Goal: Book appointment/travel/reservation

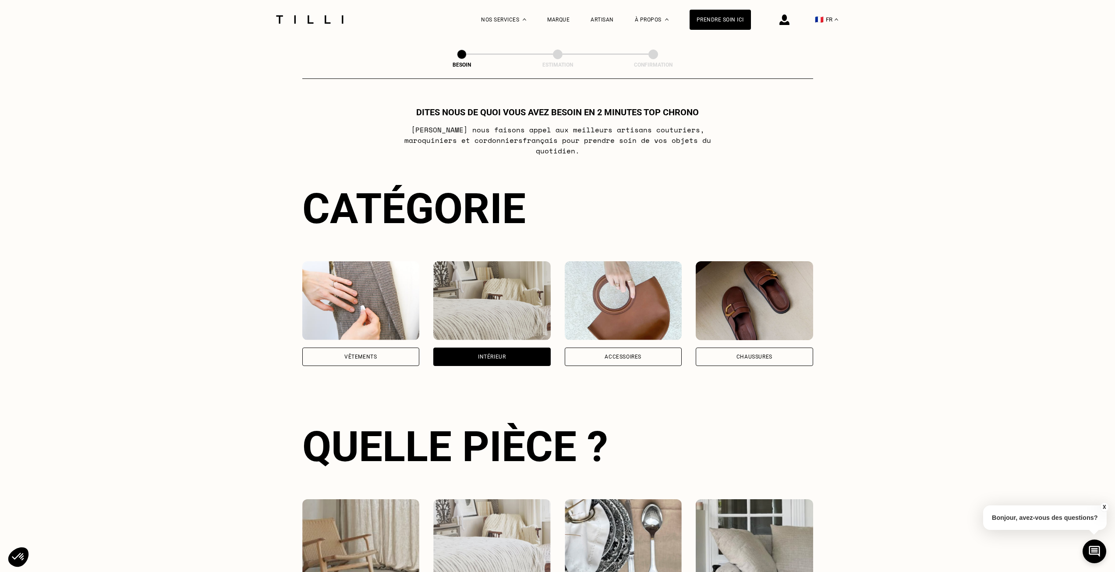
select select "FR"
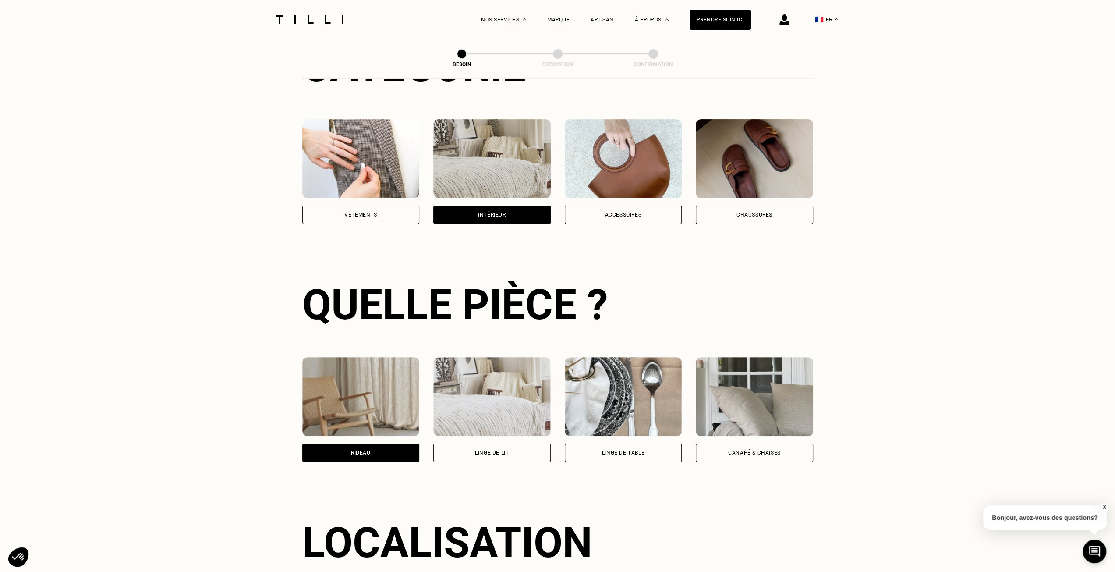
scroll to position [87, 0]
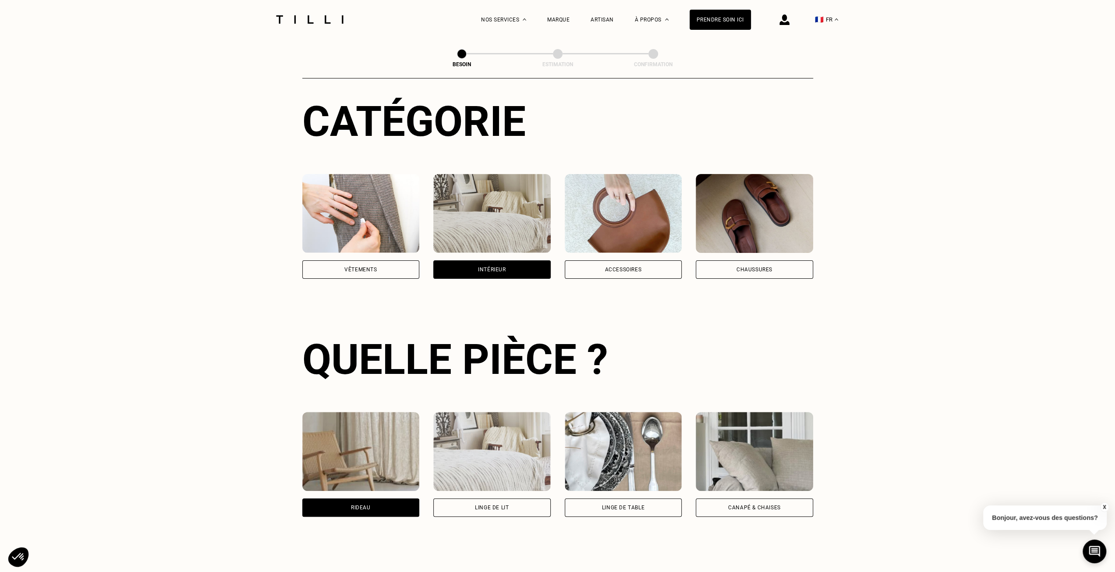
click at [511, 260] on div "Intérieur" at bounding box center [491, 269] width 117 height 18
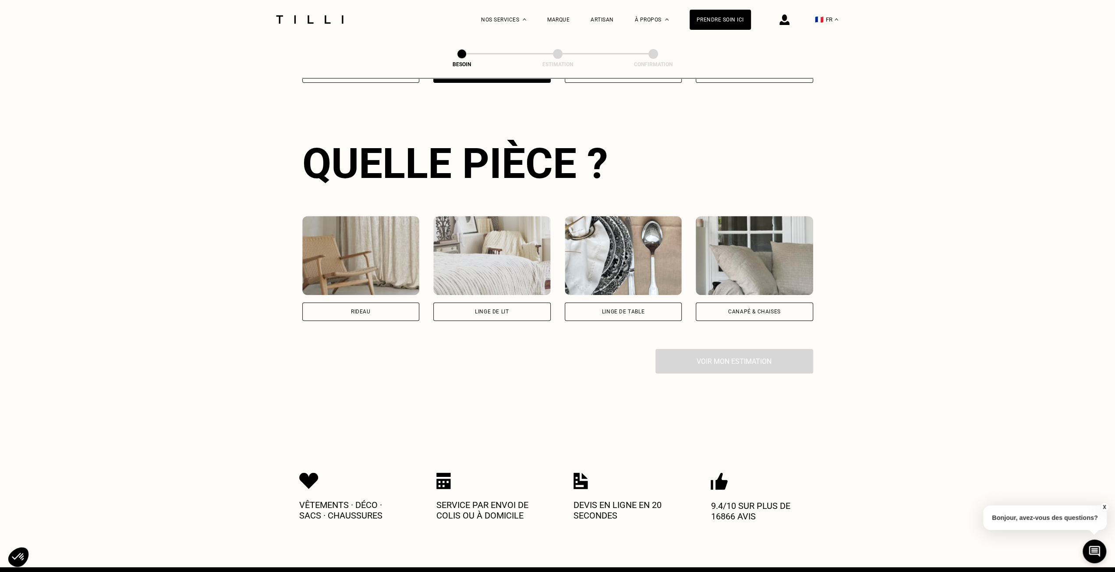
scroll to position [286, 0]
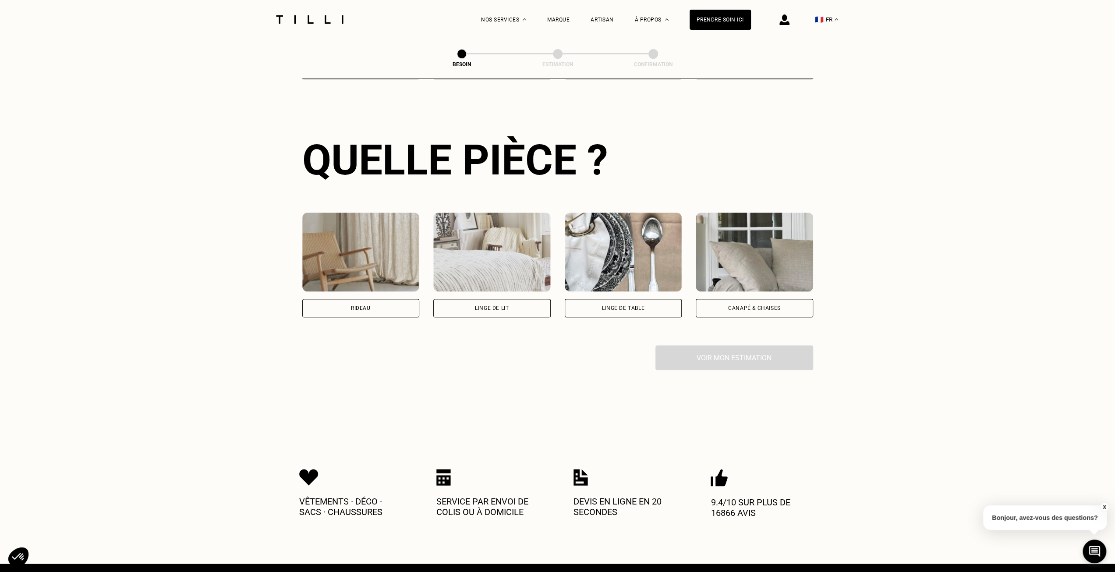
click at [383, 299] on div "Rideau" at bounding box center [360, 308] width 117 height 18
select select "FR"
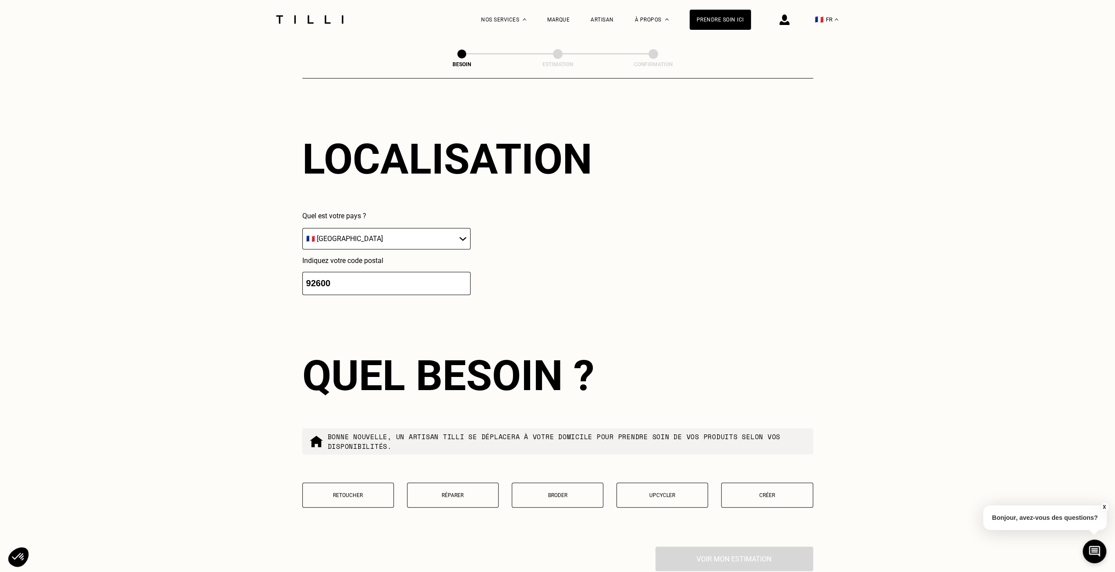
scroll to position [613, 0]
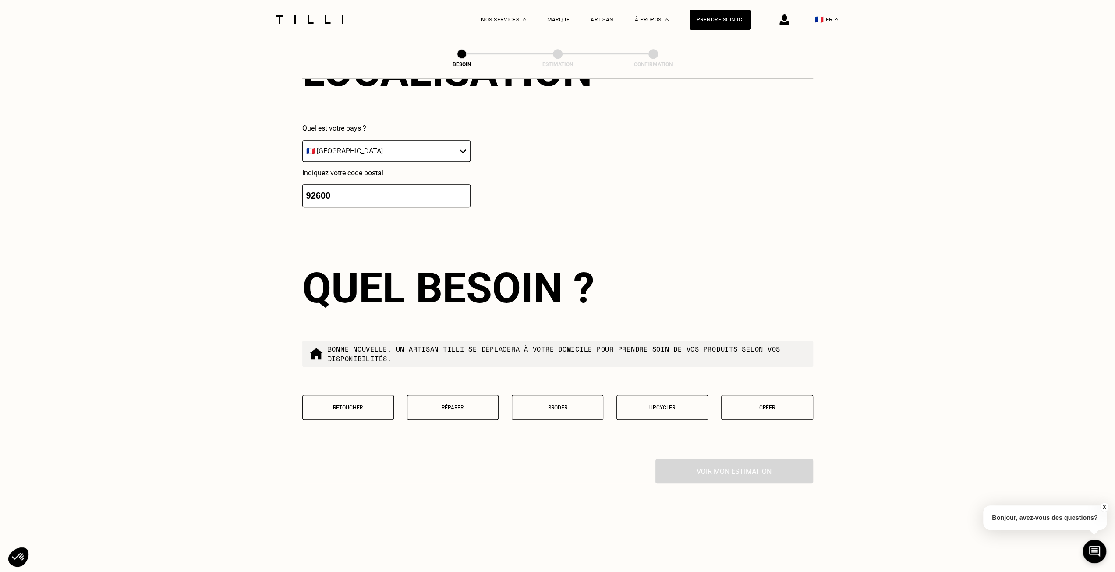
click at [773, 398] on button "Créer" at bounding box center [767, 407] width 92 height 25
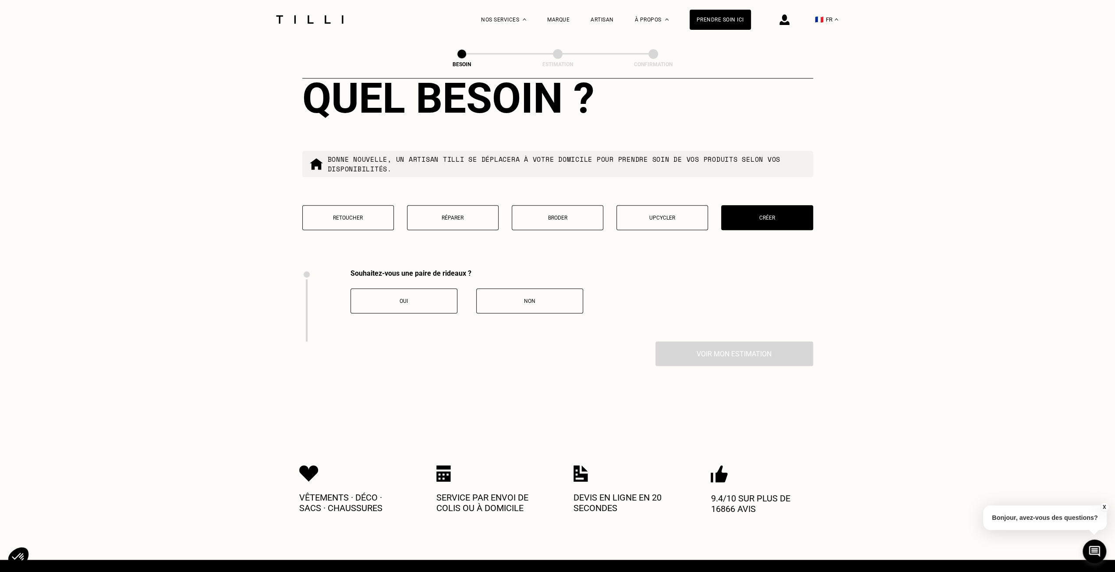
scroll to position [749, 0]
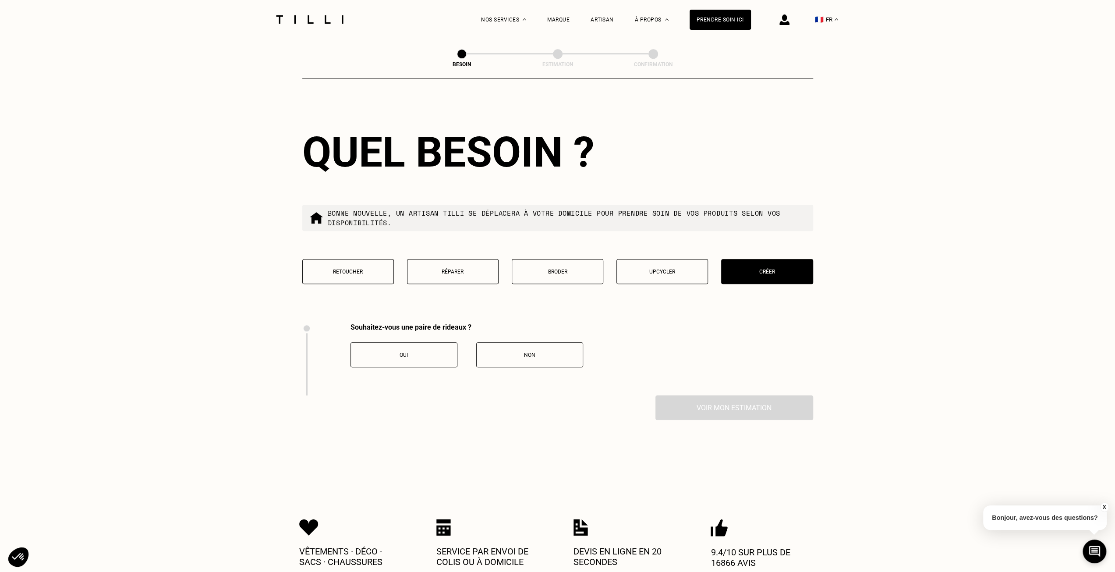
click at [521, 342] on button "Non" at bounding box center [529, 354] width 107 height 25
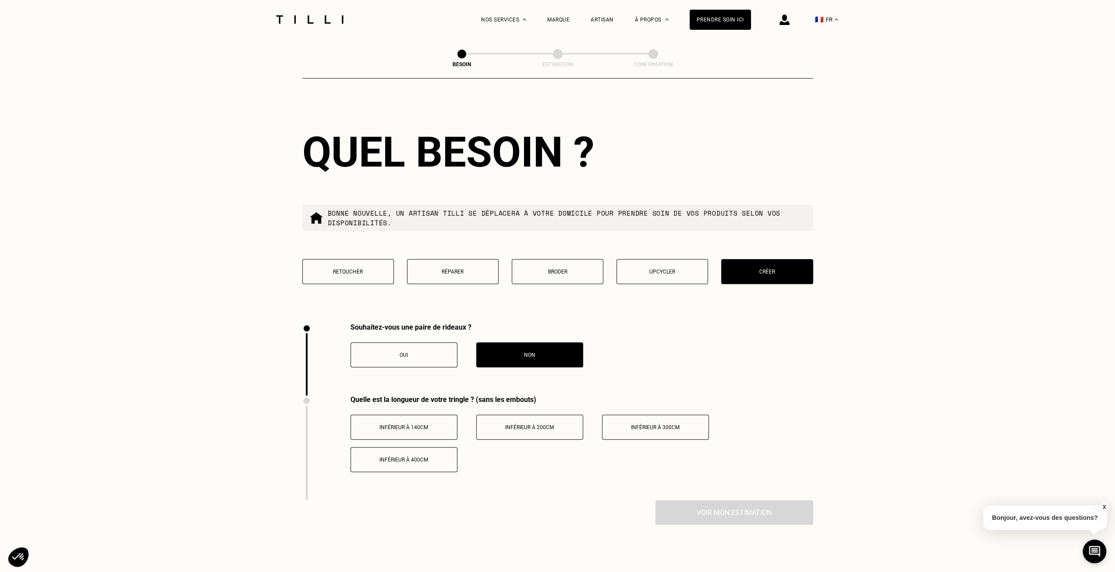
click at [421, 352] on div "Oui" at bounding box center [403, 355] width 97 height 6
click at [522, 424] on span "Inférieur à 200cm" at bounding box center [529, 427] width 49 height 6
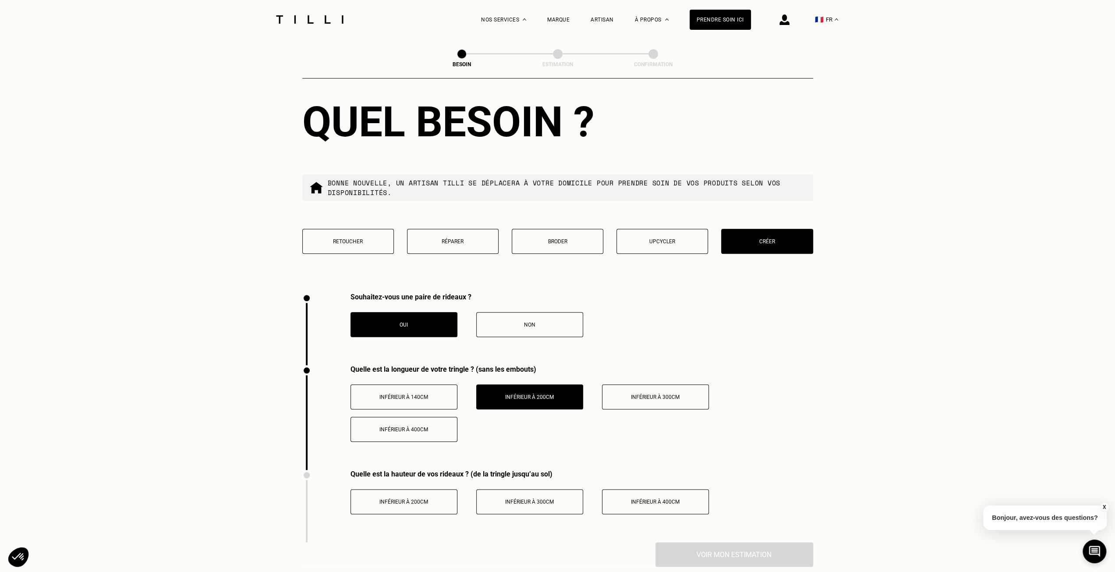
scroll to position [792, 0]
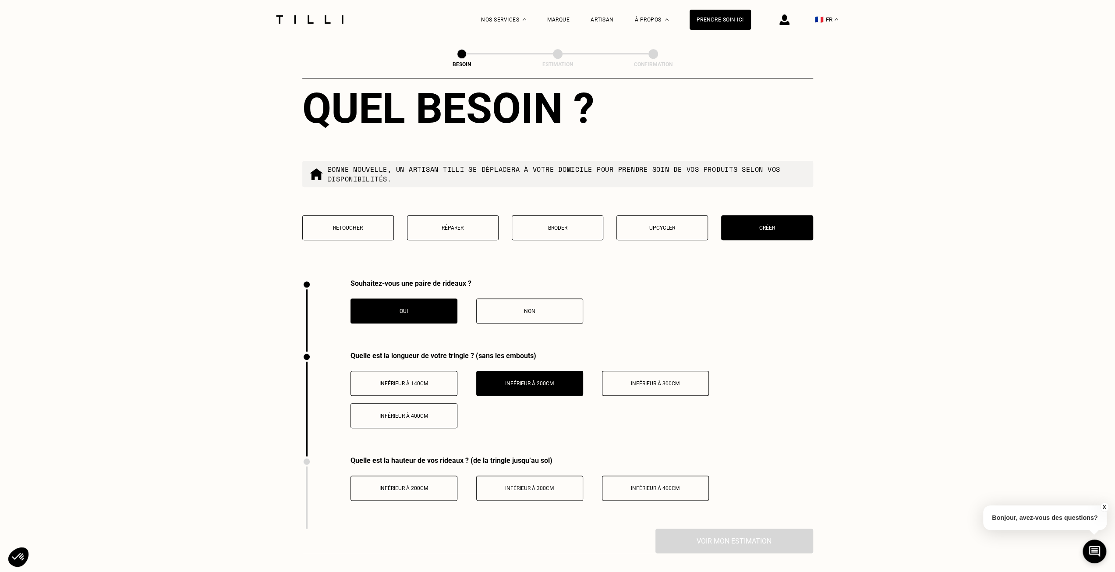
click at [540, 485] on span "Inférieur à 300cm" at bounding box center [529, 488] width 49 height 6
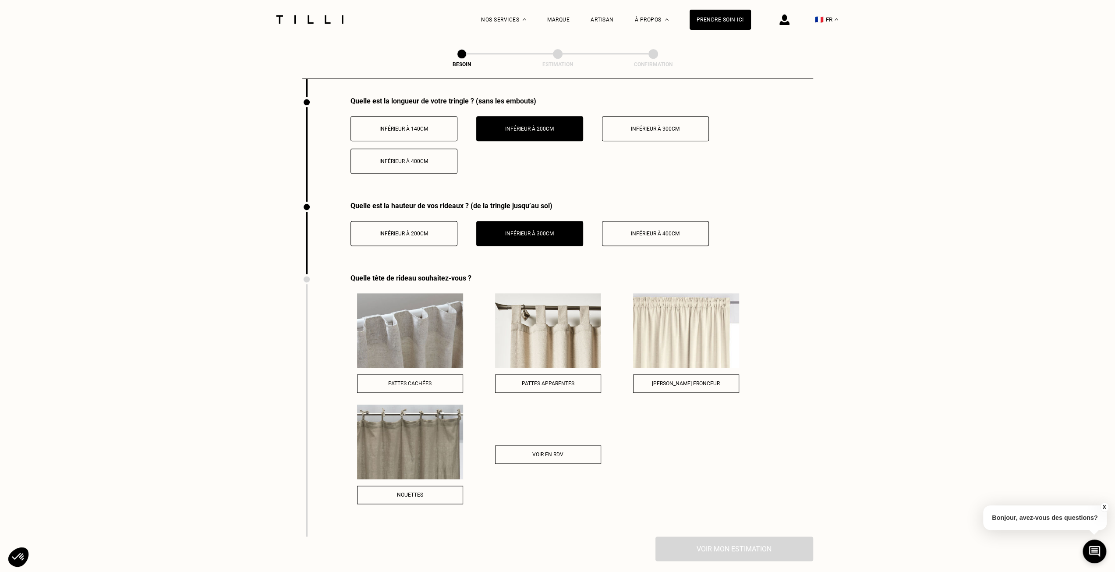
scroll to position [1055, 0]
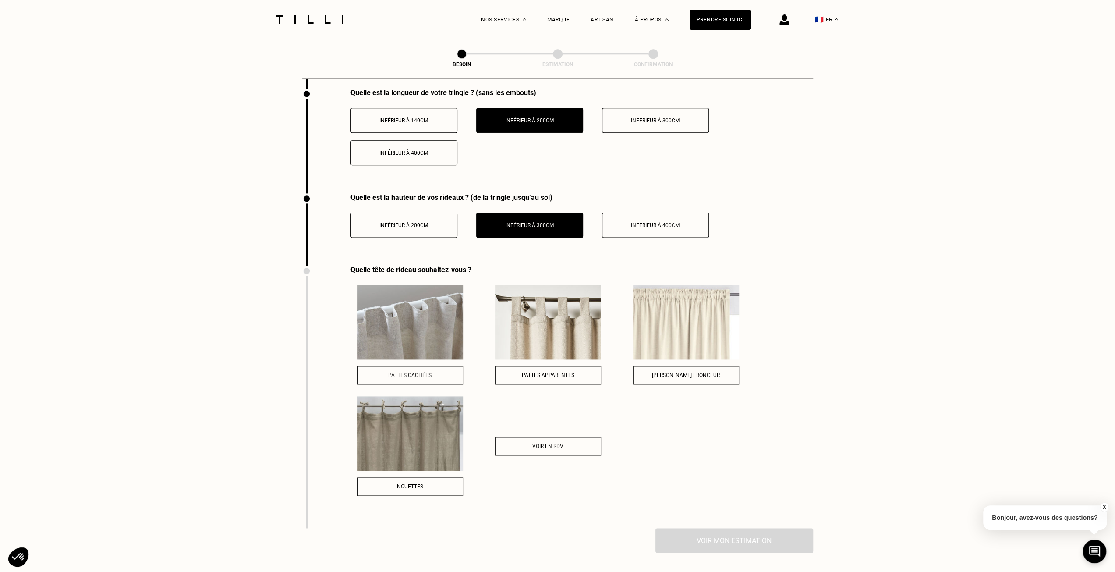
click at [552, 443] on span "Voir en RDV" at bounding box center [547, 446] width 31 height 6
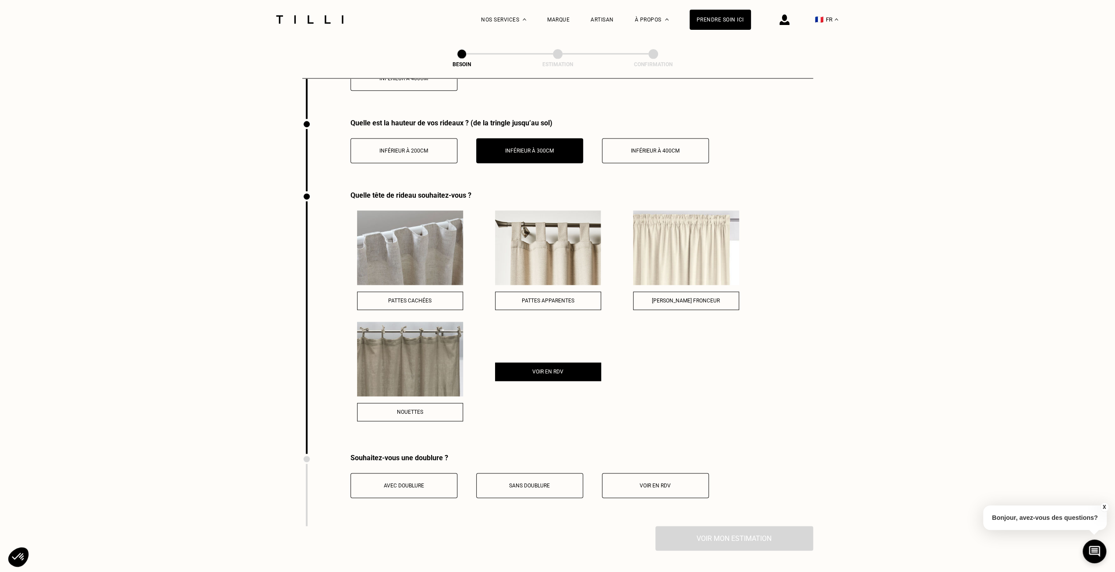
scroll to position [1187, 0]
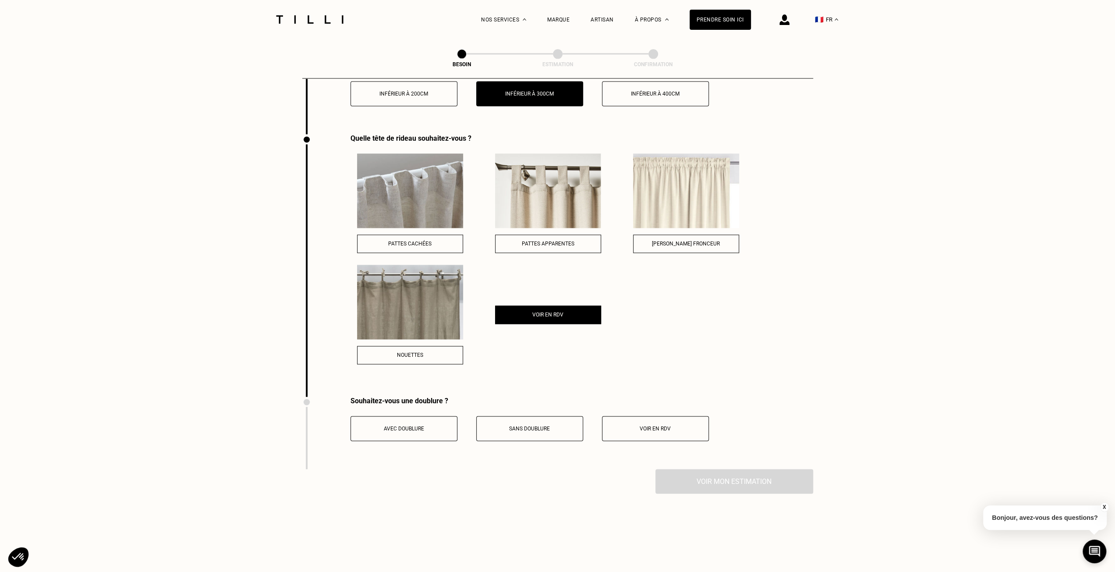
click at [439, 425] on div "Avec doublure" at bounding box center [403, 428] width 97 height 6
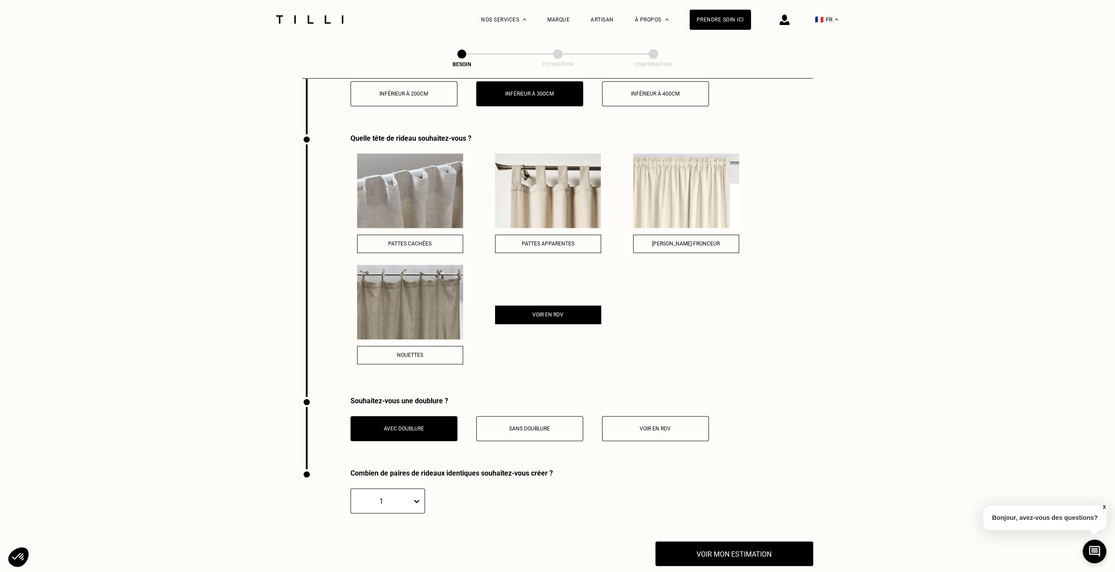
click at [417, 494] on div "1" at bounding box center [387, 500] width 74 height 25
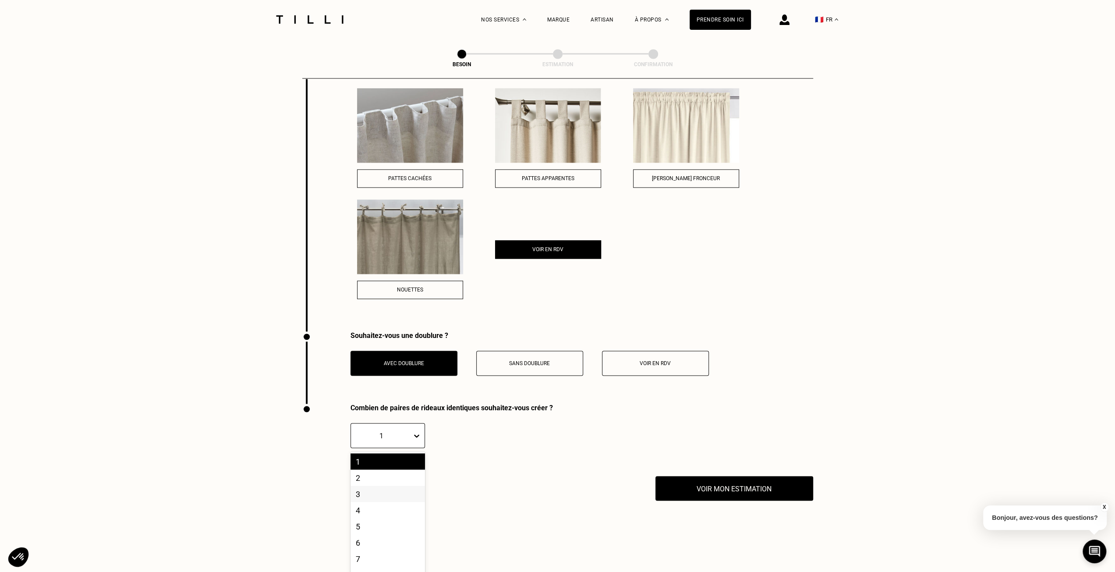
scroll to position [1262, 0]
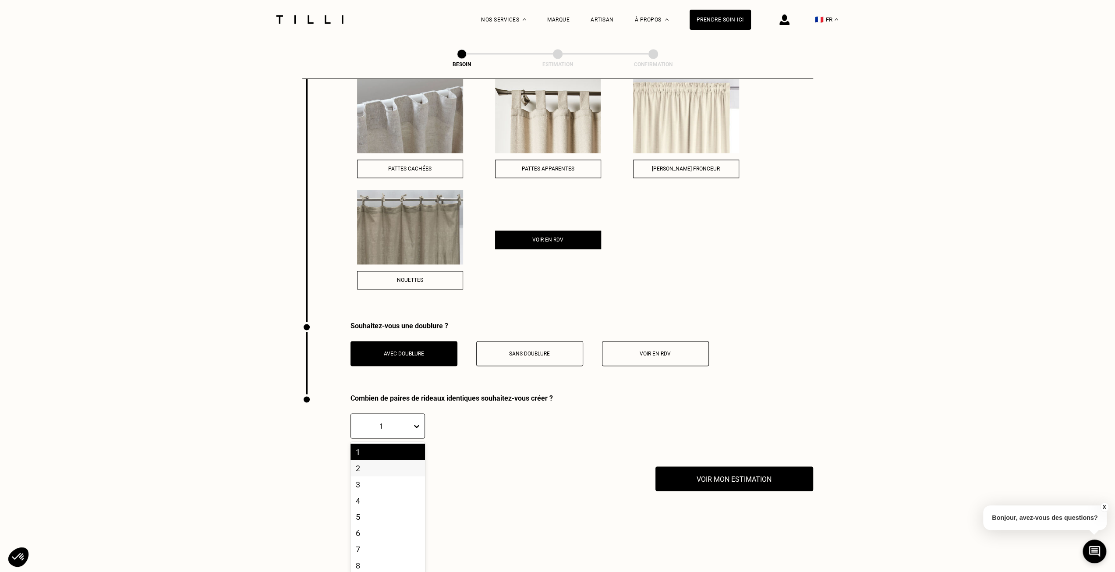
click at [367, 466] on div "2" at bounding box center [387, 467] width 74 height 16
click at [730, 469] on button "Voir mon estimation" at bounding box center [733, 478] width 173 height 27
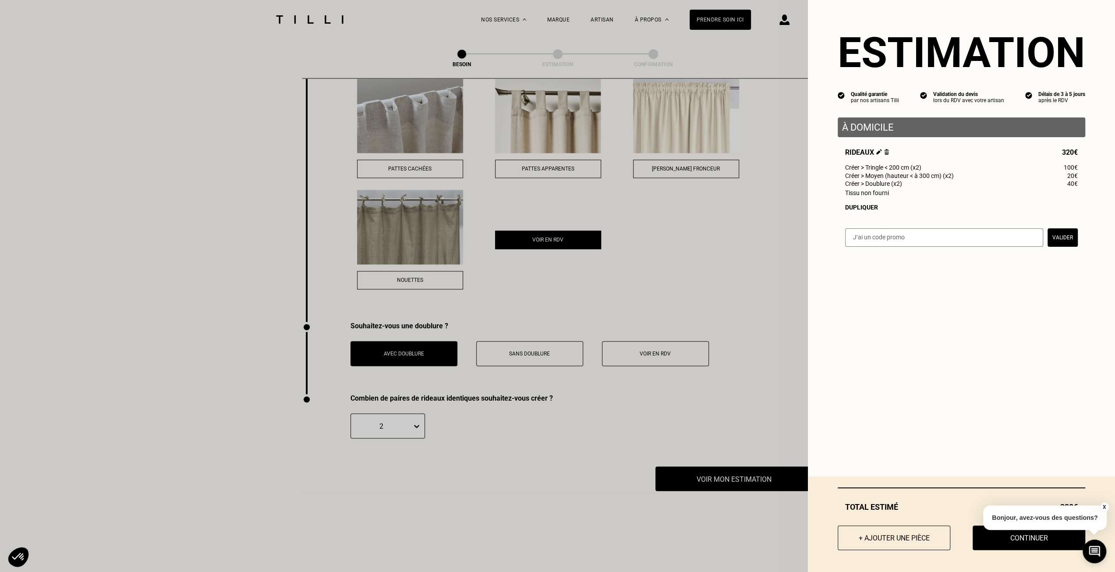
click at [1104, 507] on button "X" at bounding box center [1103, 507] width 9 height 10
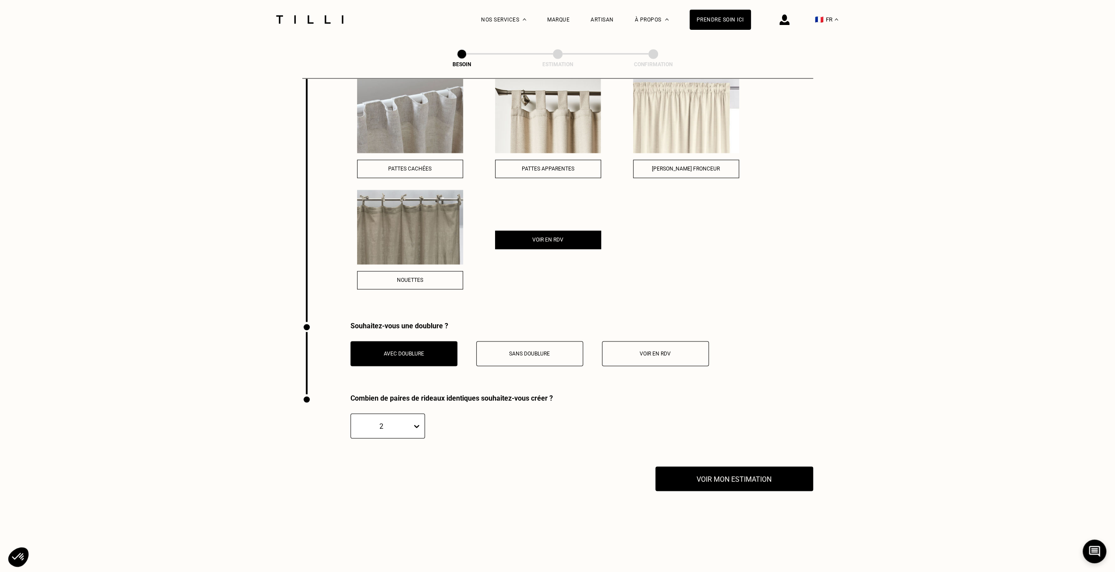
click at [414, 421] on icon at bounding box center [416, 425] width 9 height 9
click at [373, 445] on div "1" at bounding box center [387, 451] width 74 height 16
click at [416, 421] on icon at bounding box center [416, 425] width 9 height 9
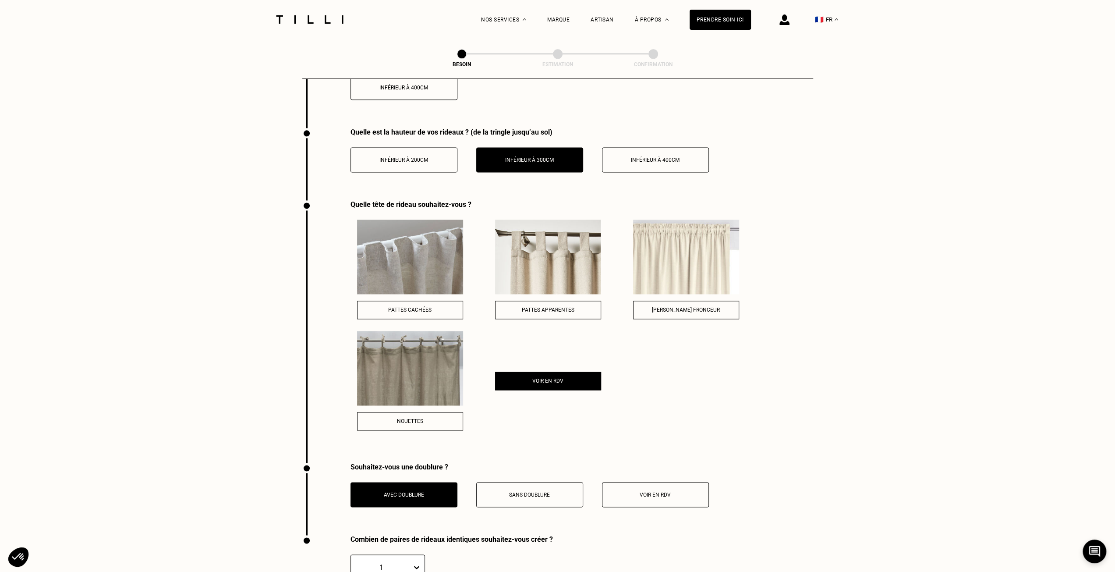
scroll to position [1174, 0]
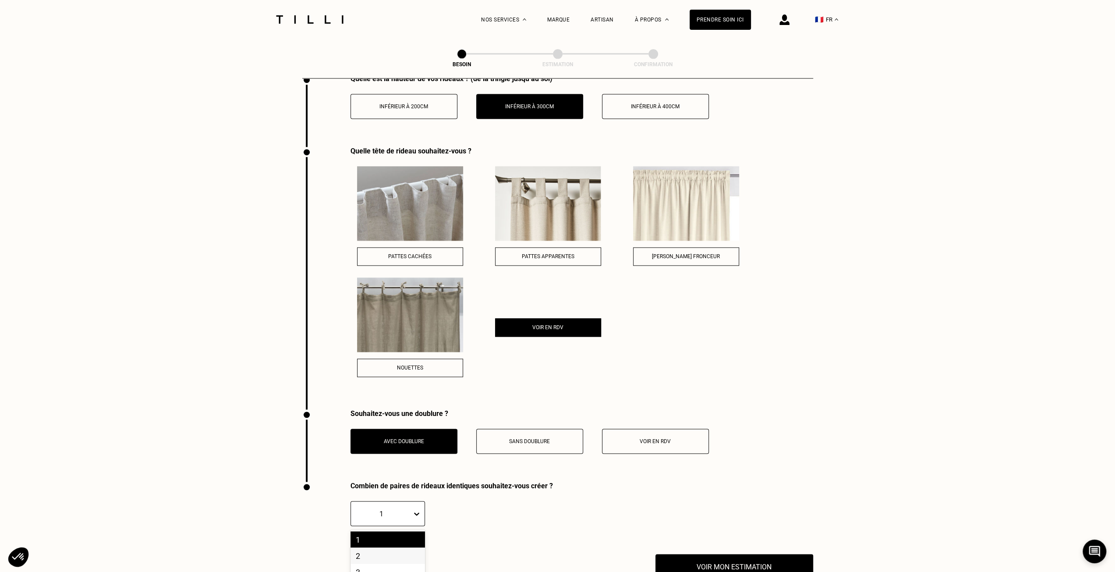
click at [615, 389] on div "Quelle tête de rideau souhaitez-vous ? Pattes cachées Pattes apparentes Galon f…" at bounding box center [557, 278] width 511 height 262
click at [647, 431] on button "Voir en RDV" at bounding box center [655, 440] width 107 height 25
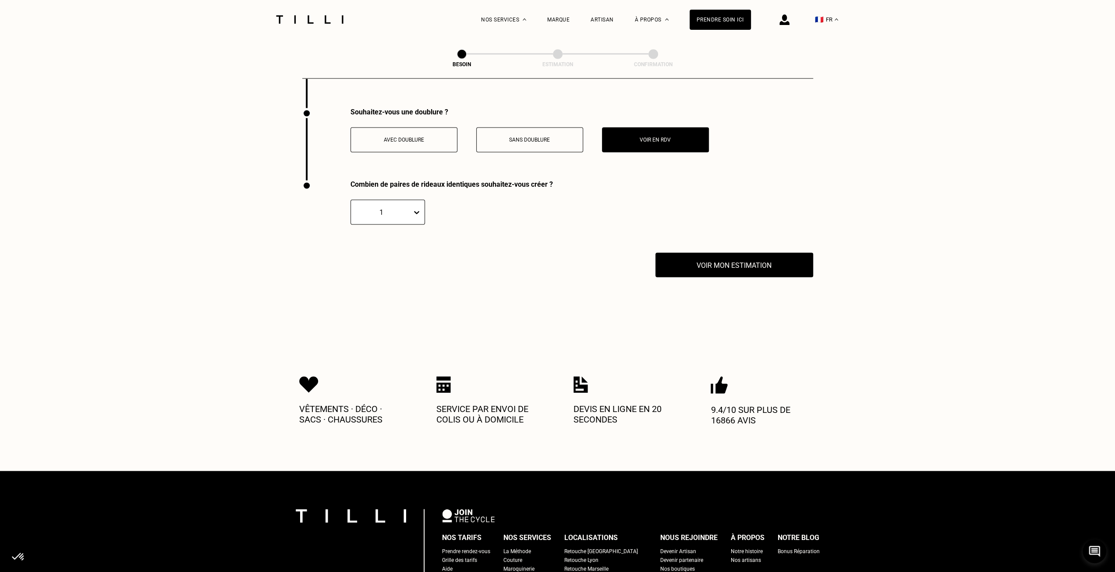
scroll to position [1481, 0]
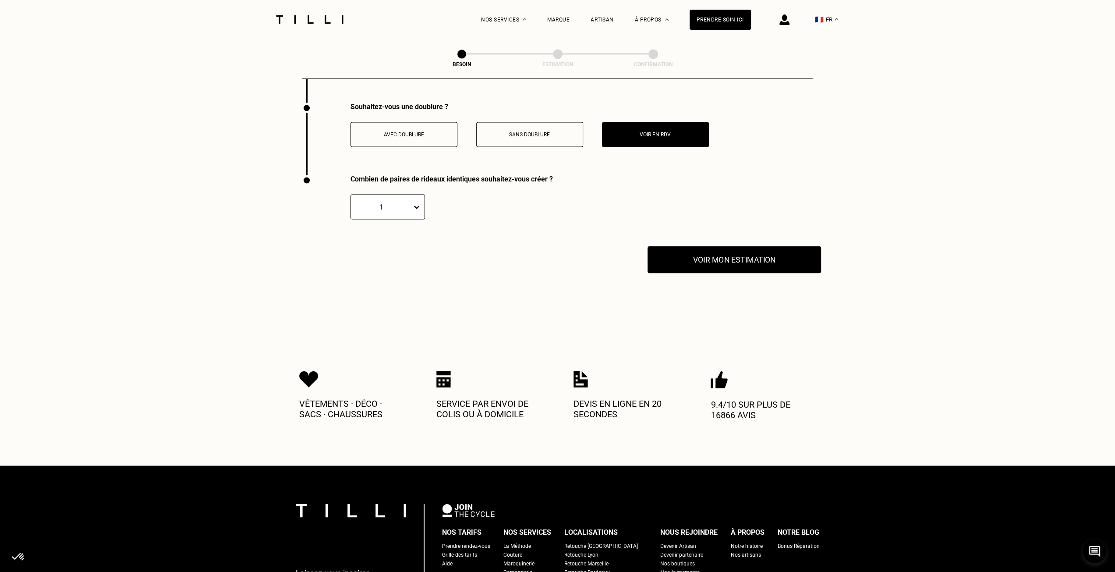
click at [762, 258] on button "Voir mon estimation" at bounding box center [733, 259] width 173 height 27
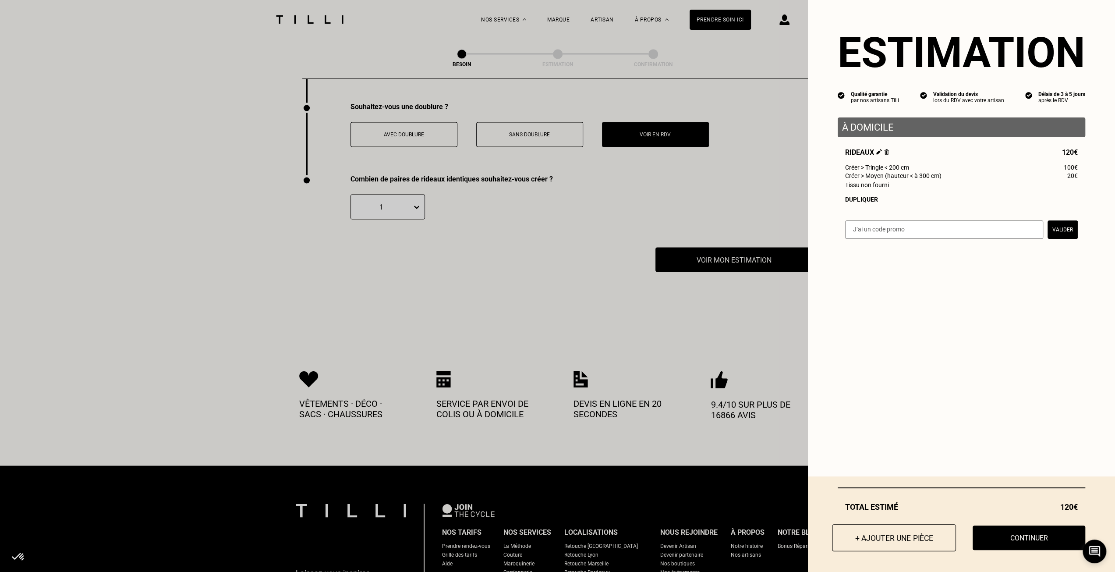
click at [859, 539] on button "+ Ajouter une pièce" at bounding box center [894, 537] width 124 height 27
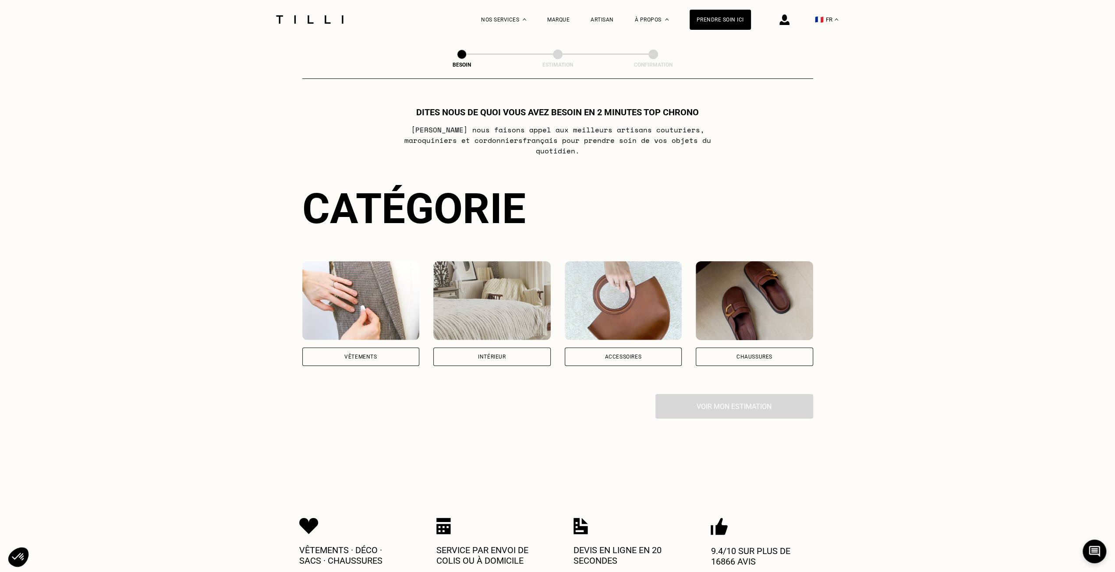
click at [505, 312] on img at bounding box center [491, 300] width 117 height 79
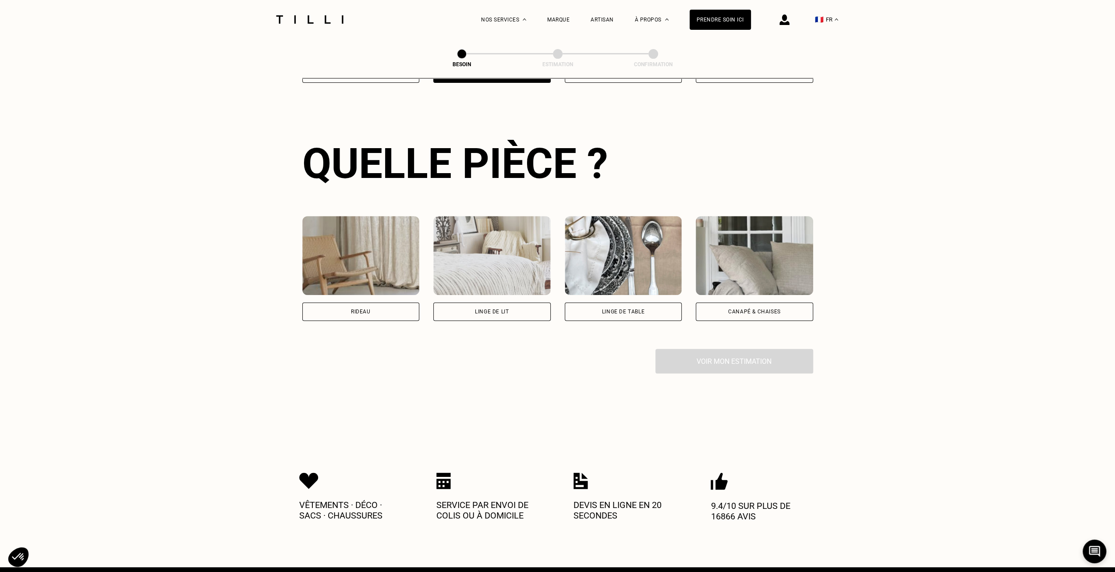
scroll to position [286, 0]
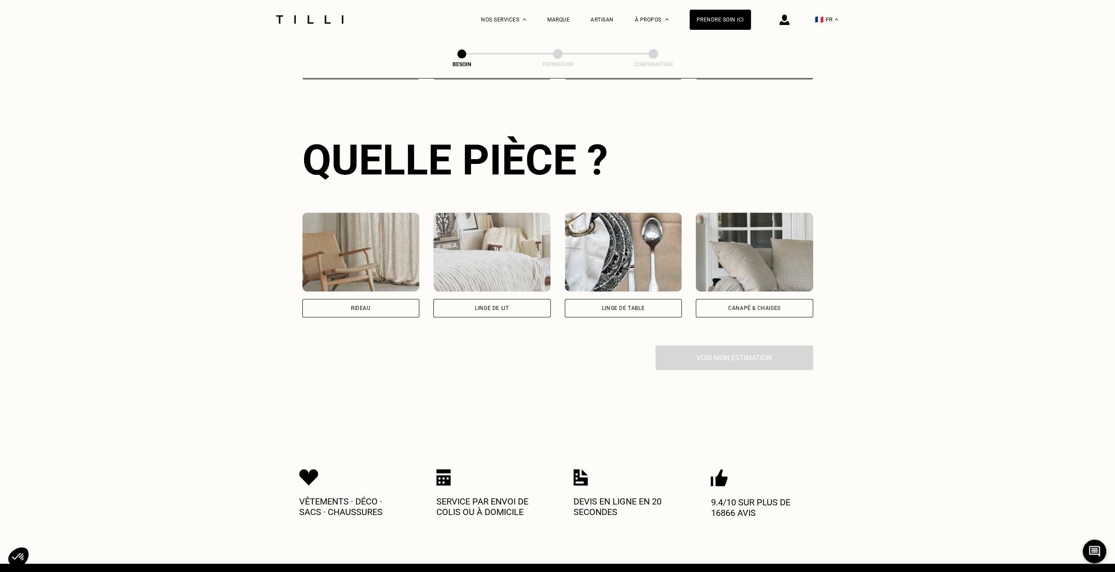
click at [401, 268] on img at bounding box center [360, 251] width 117 height 79
select select "FR"
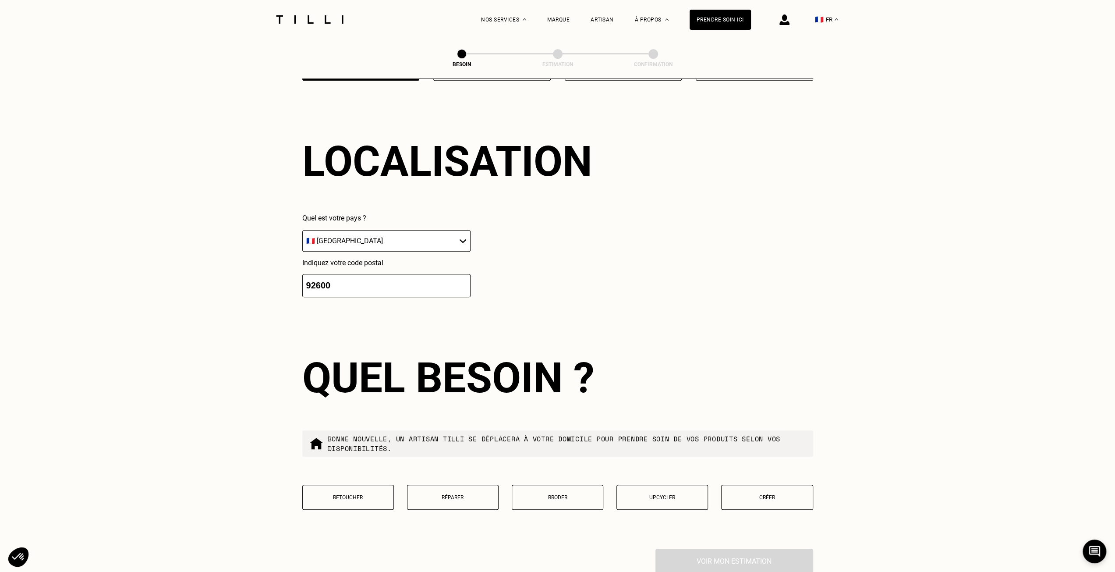
scroll to position [525, 0]
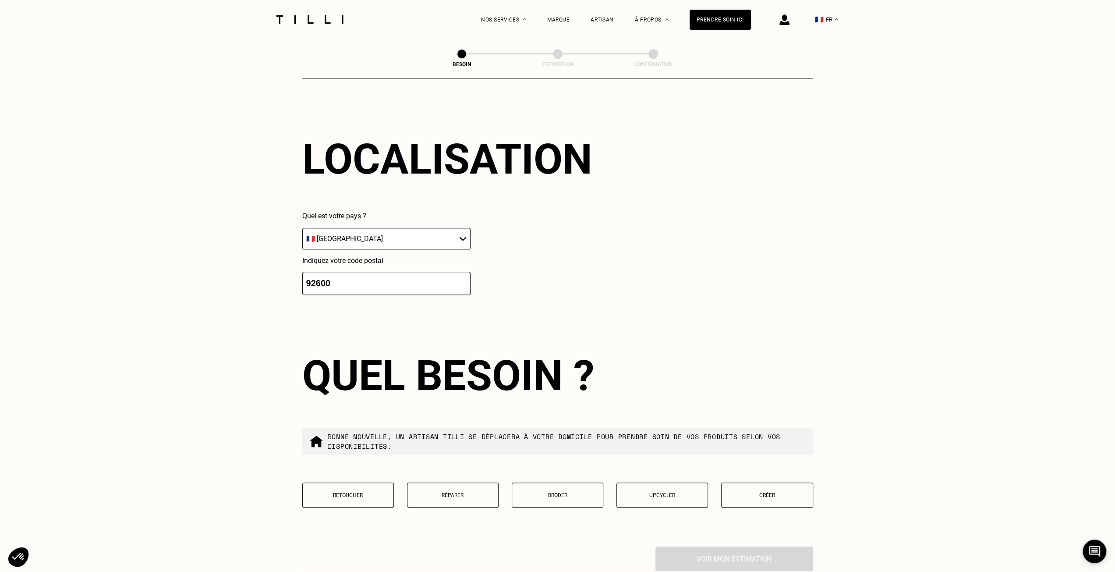
click at [772, 483] on button "Créer" at bounding box center [767, 494] width 92 height 25
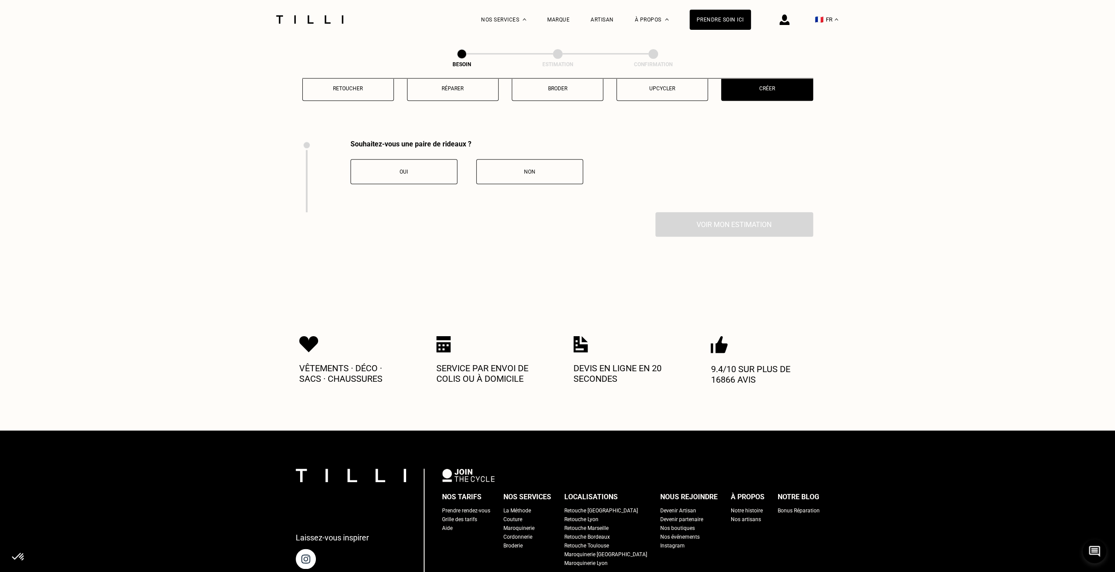
scroll to position [880, 0]
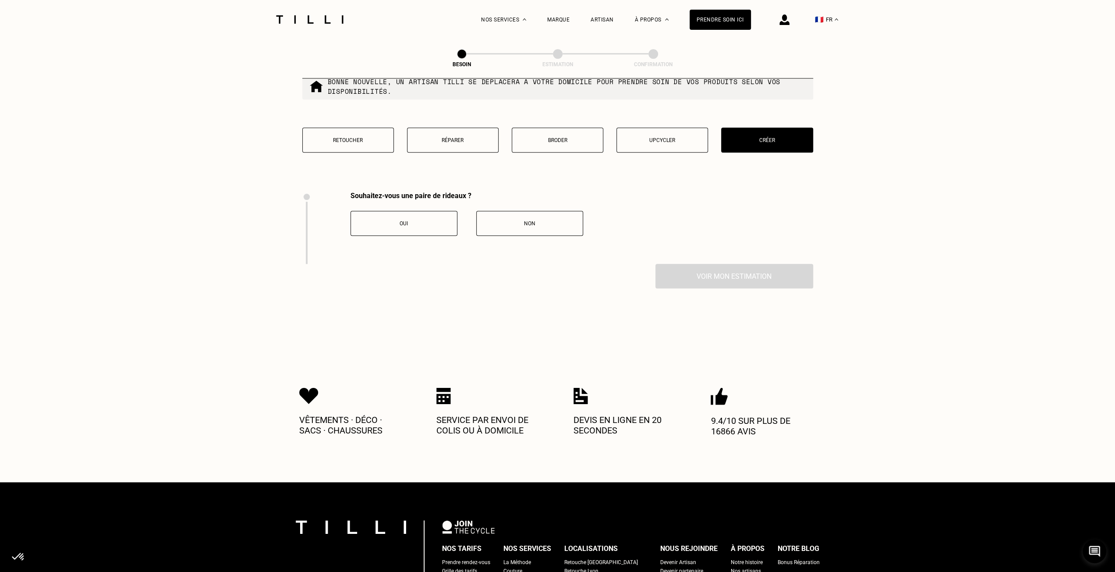
click at [440, 220] on div "Oui" at bounding box center [403, 223] width 97 height 6
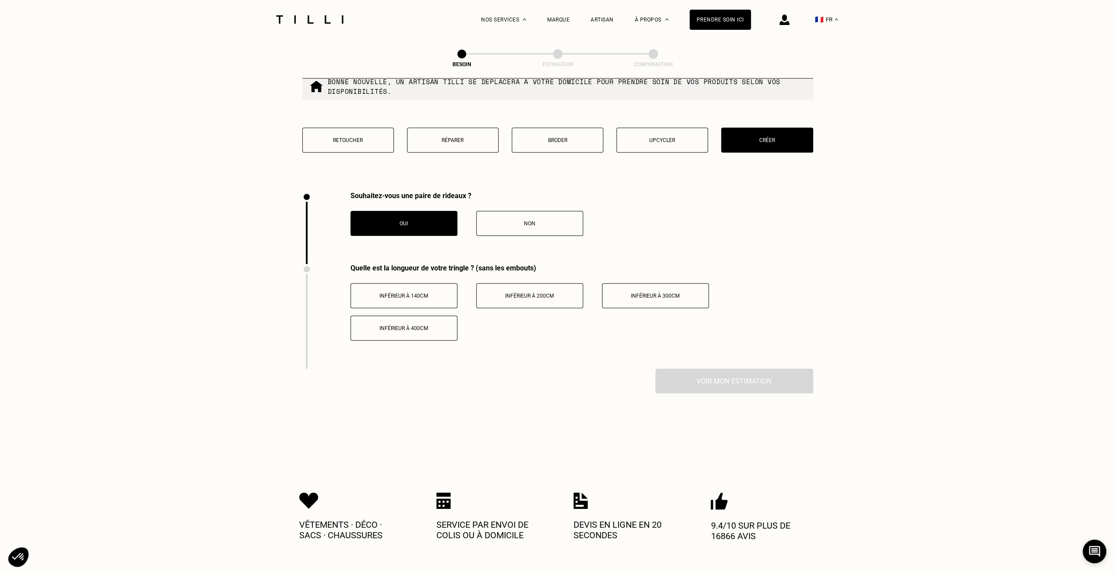
click at [551, 293] on span "Inférieur à 200cm" at bounding box center [529, 296] width 49 height 6
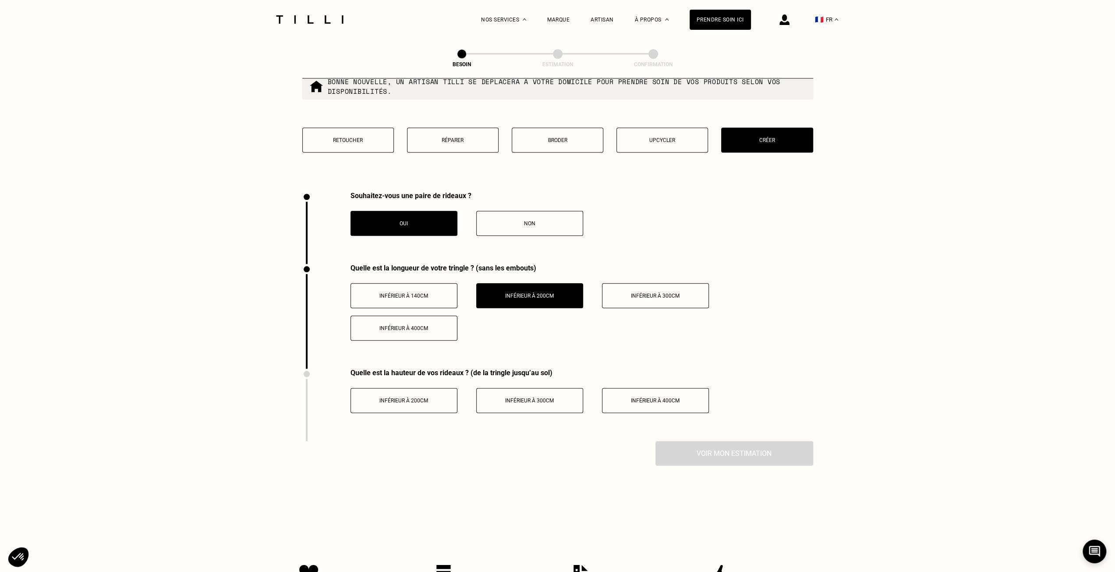
click at [554, 397] on div "Inférieur à 300cm" at bounding box center [529, 400] width 97 height 6
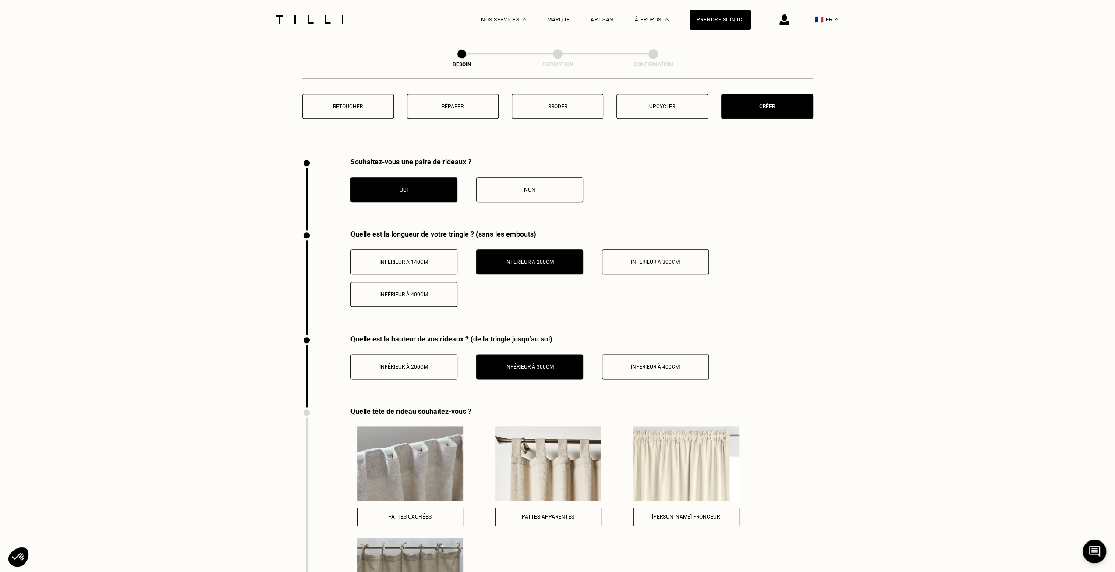
scroll to position [1011, 0]
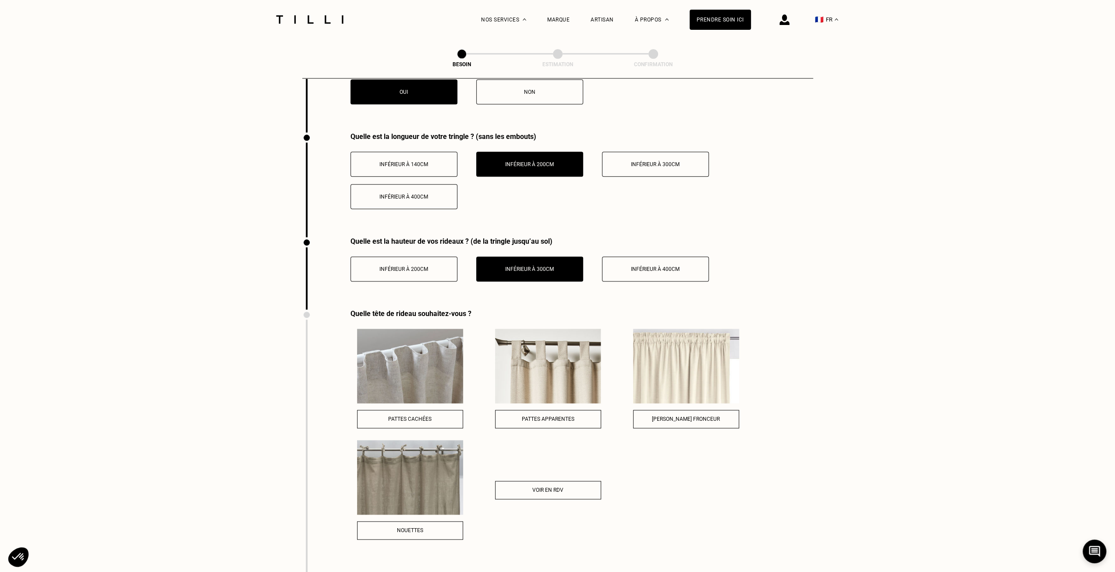
click at [579, 487] on div "Voir en RDV" at bounding box center [548, 490] width 96 height 6
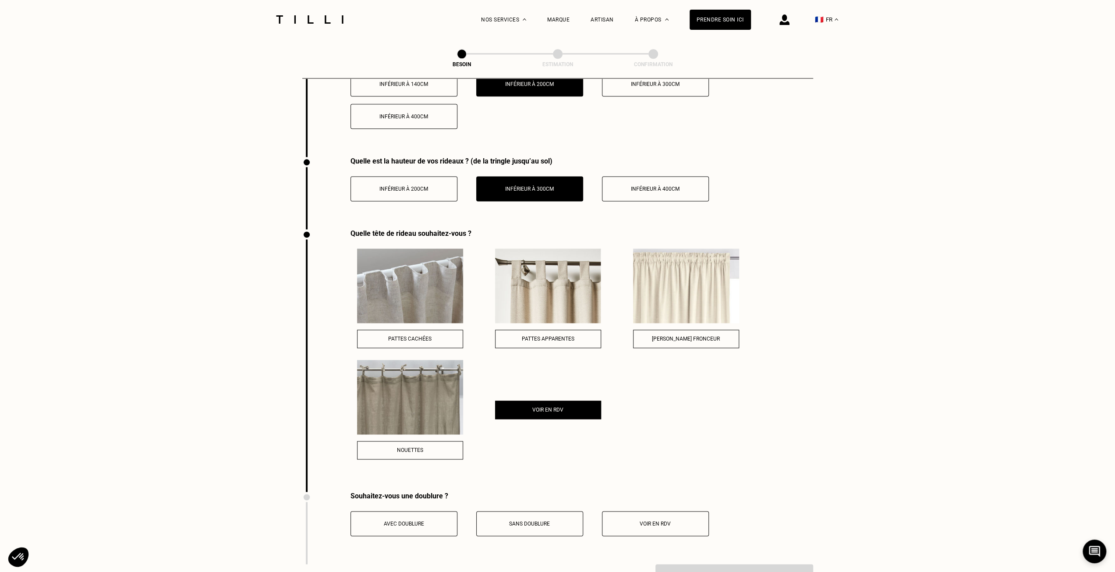
scroll to position [1143, 0]
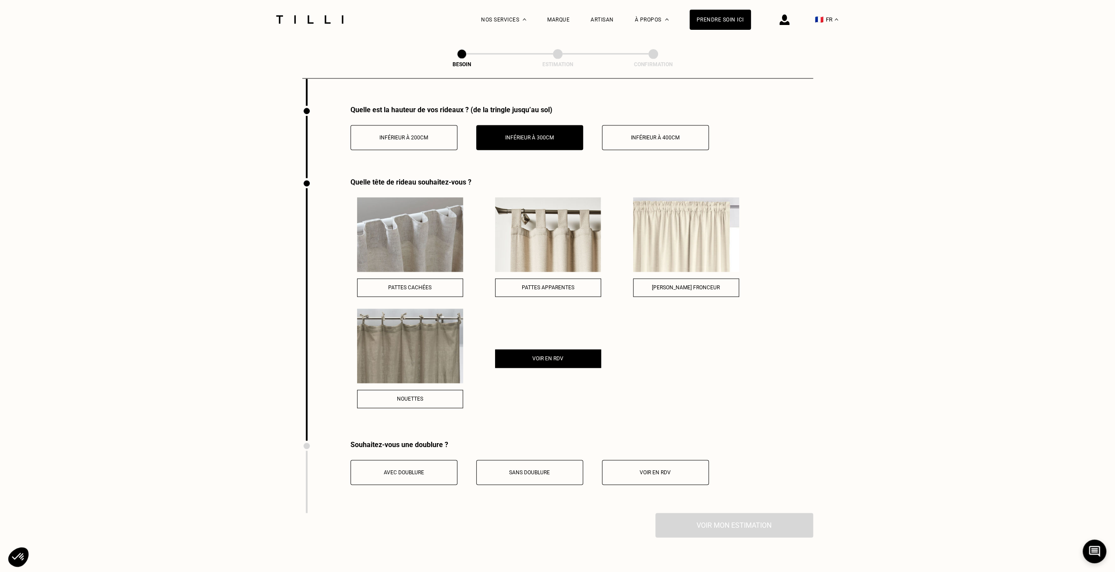
click at [666, 469] on span "Voir en RDV" at bounding box center [655, 472] width 31 height 6
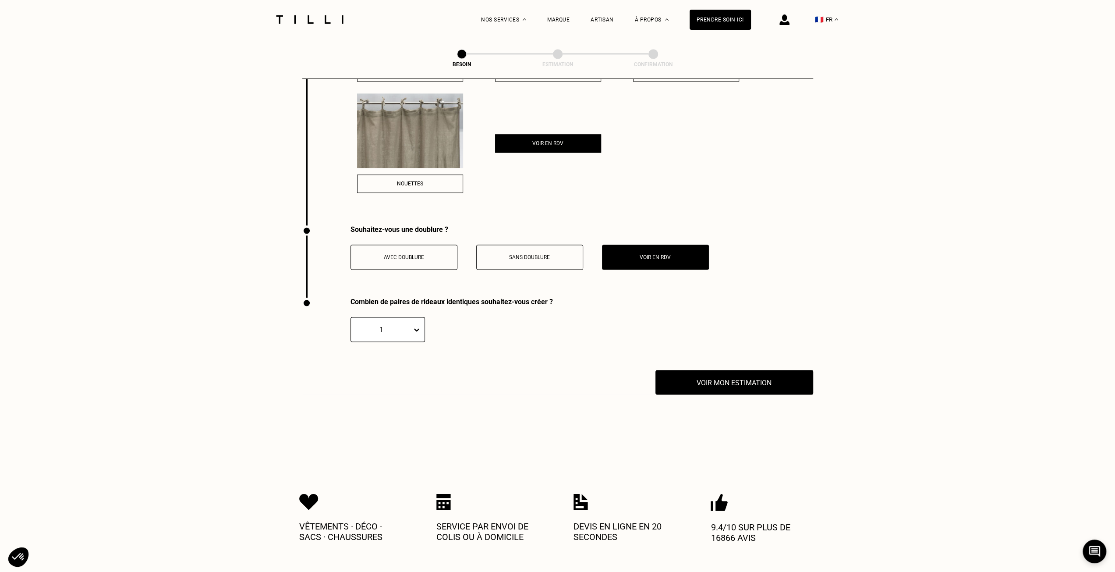
scroll to position [1362, 0]
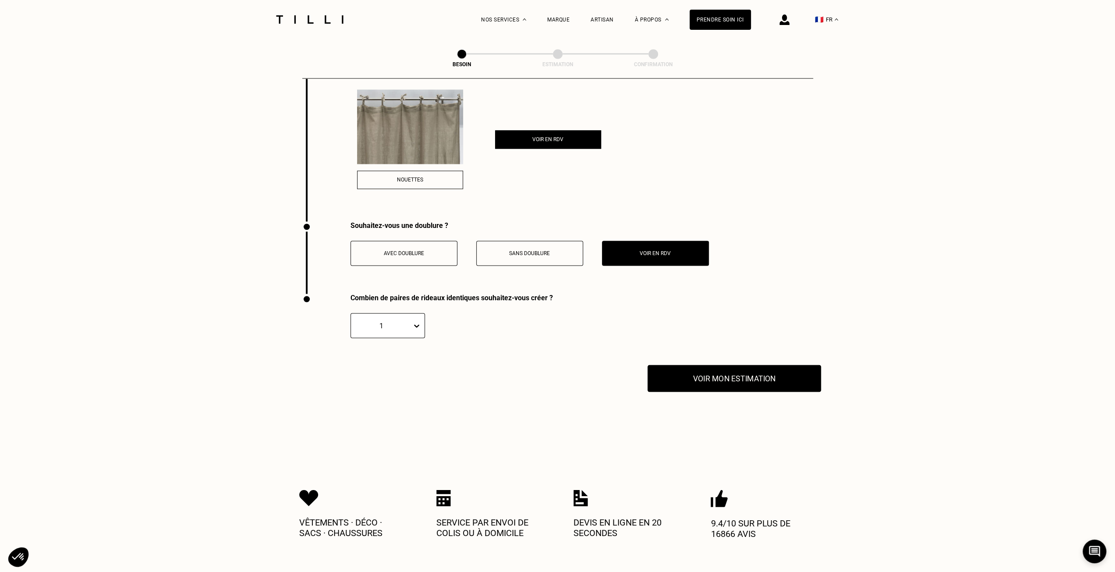
click at [750, 371] on button "Voir mon estimation" at bounding box center [733, 377] width 173 height 27
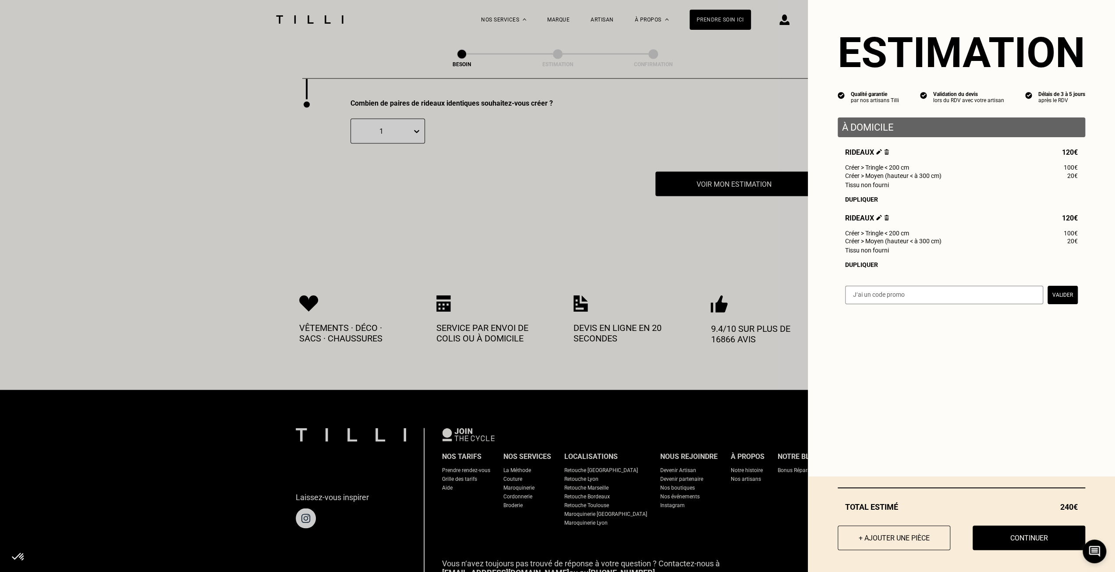
scroll to position [1625, 0]
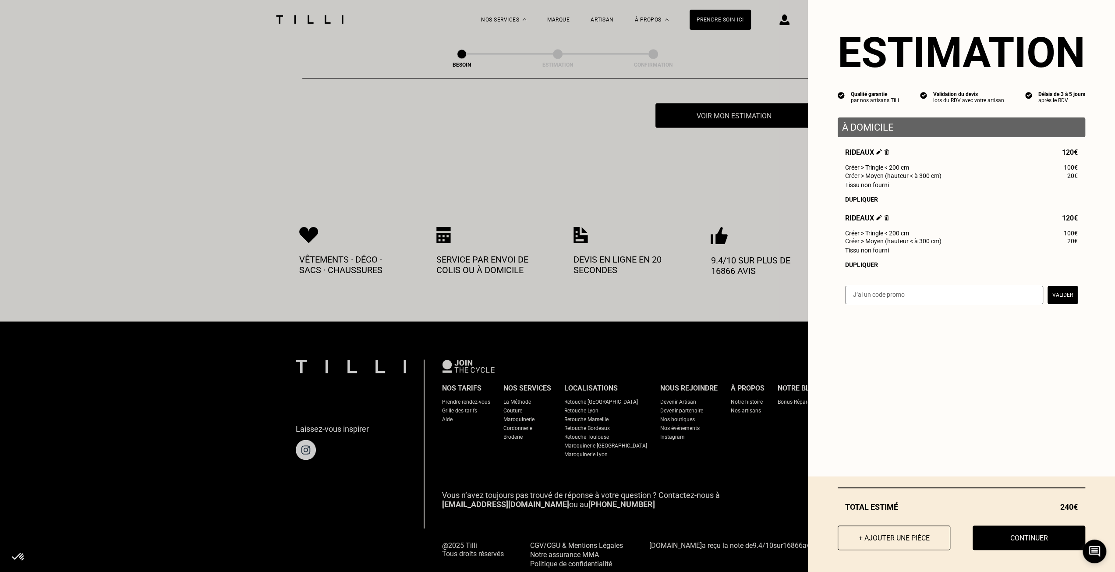
click at [1021, 533] on button "Continuer" at bounding box center [1028, 537] width 113 height 25
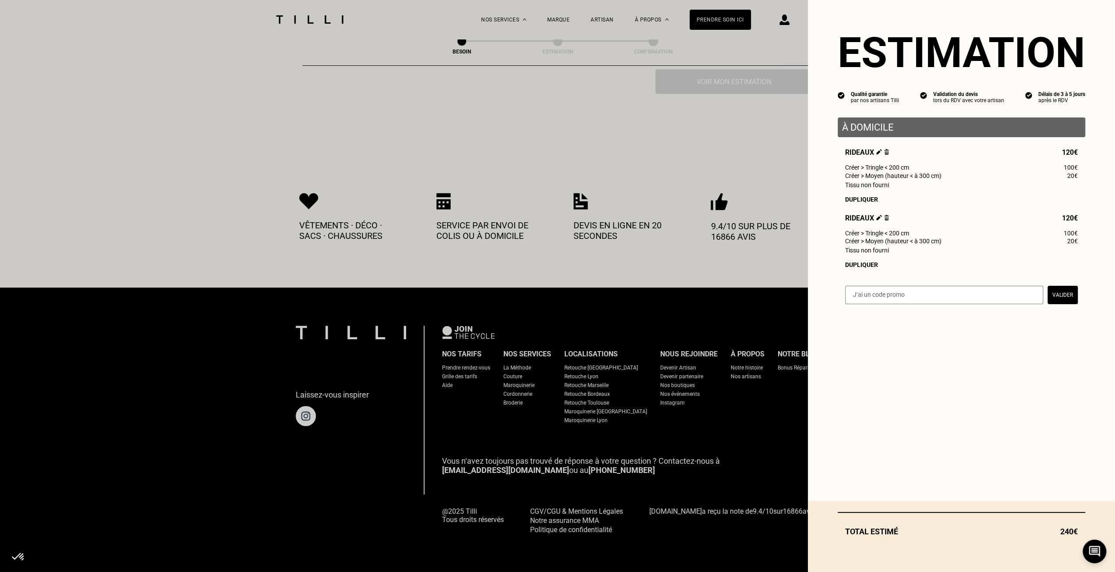
scroll to position [316, 0]
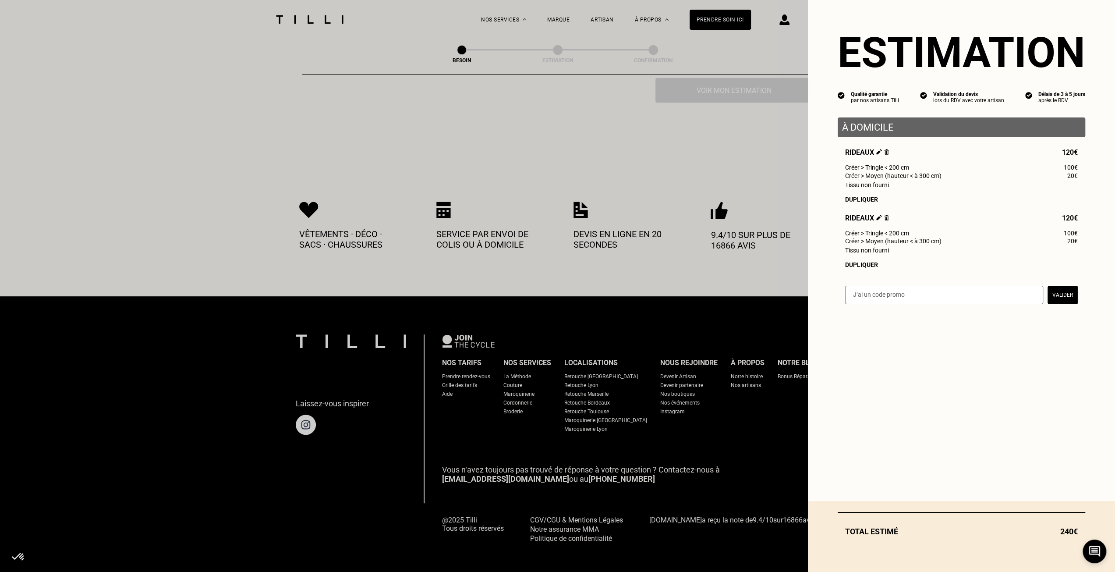
select select "FR"
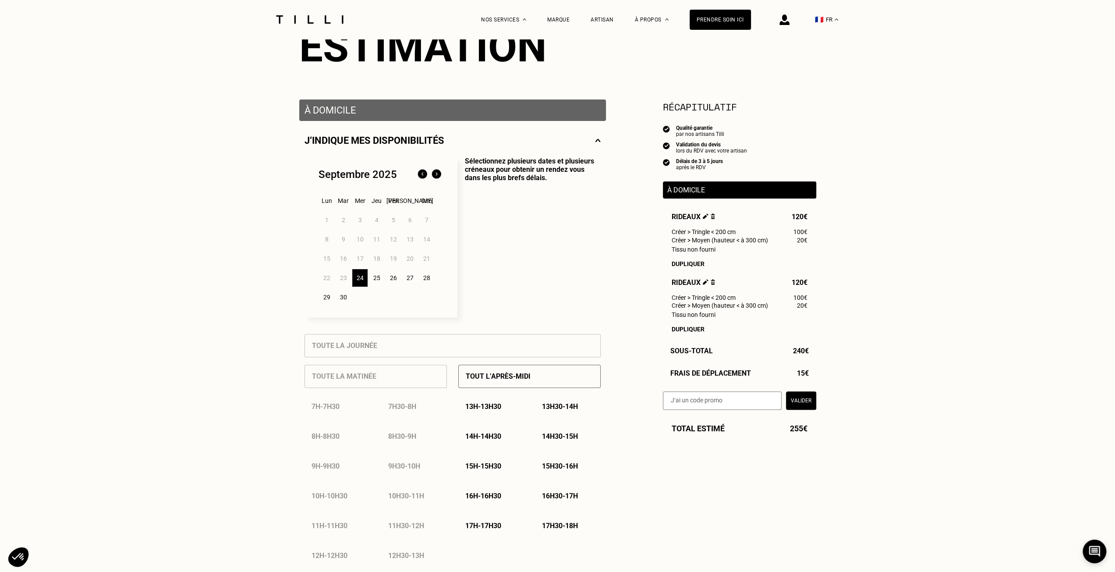
scroll to position [175, 0]
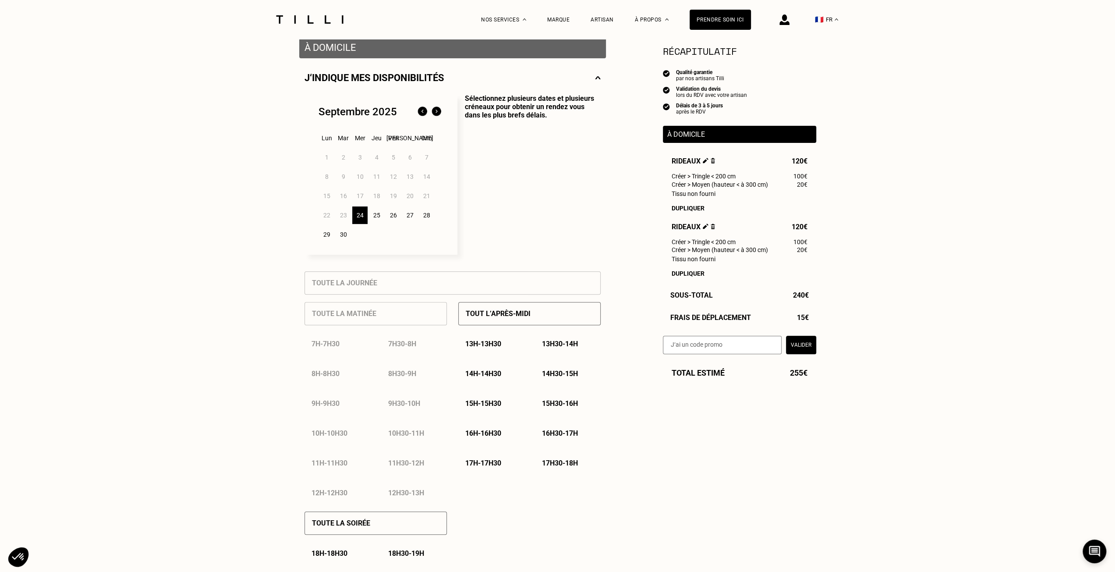
click at [498, 405] on p "15h - 15h30" at bounding box center [483, 403] width 36 height 8
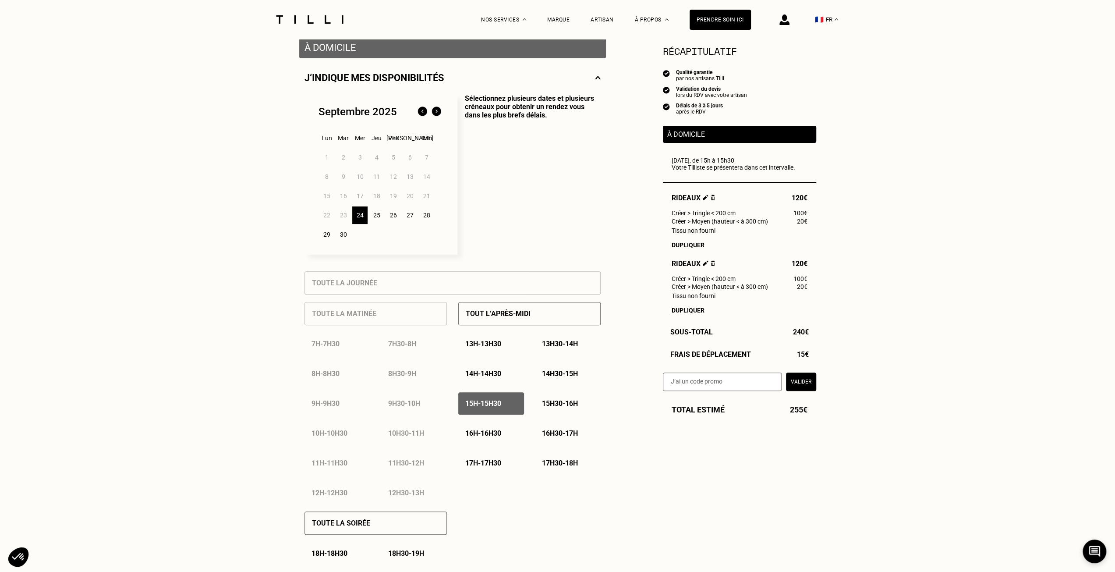
click at [562, 400] on div "15h30 - 16h" at bounding box center [568, 403] width 66 height 22
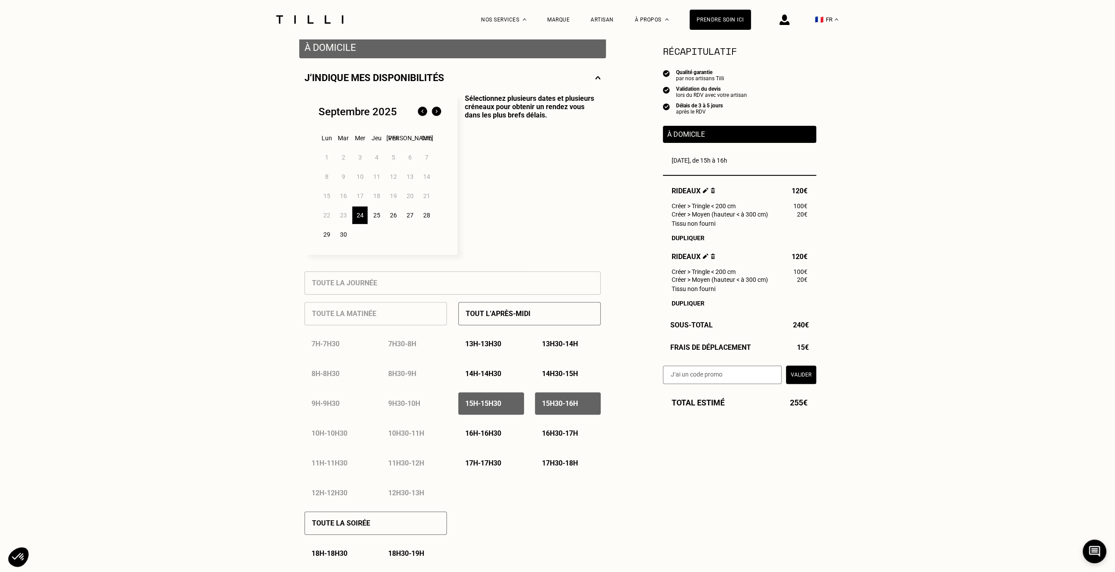
click at [495, 435] on p "16h - 16h30" at bounding box center [483, 433] width 36 height 8
click at [555, 431] on div "16h30 - 17h" at bounding box center [568, 433] width 66 height 22
click at [490, 466] on p "17h - 17h30" at bounding box center [483, 463] width 36 height 8
click at [562, 463] on p "17h30 - 18h" at bounding box center [560, 463] width 36 height 8
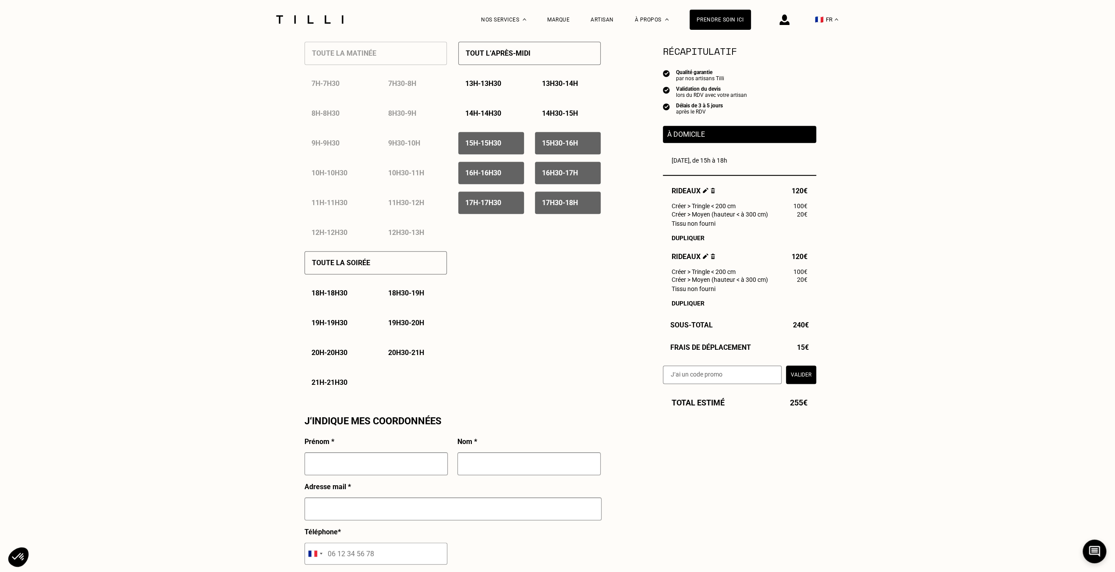
scroll to position [438, 0]
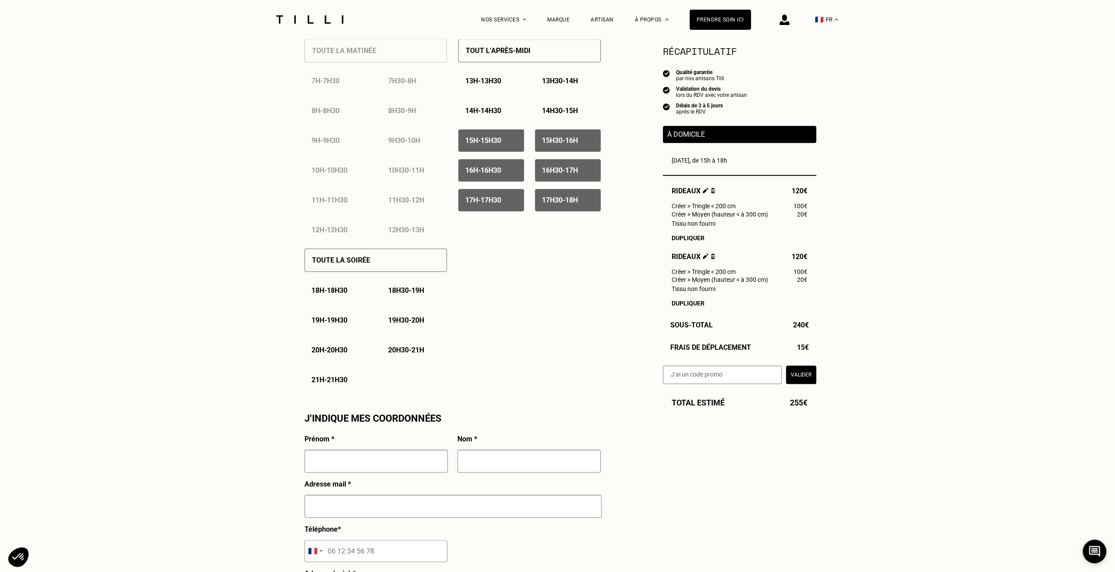
click at [401, 470] on input "text" at bounding box center [375, 460] width 143 height 23
type input "[PERSON_NAME]"
type input "royou"
type input "[PERSON_NAME][EMAIL_ADDRESS][DOMAIN_NAME]"
type input "06 37 36 15 02"
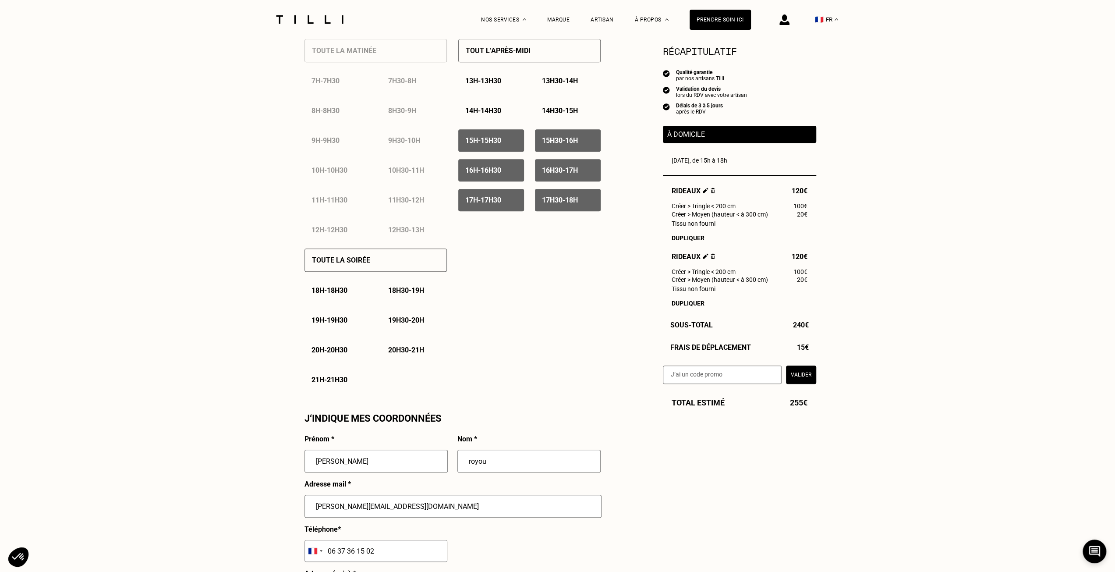
type input "[STREET_ADDRESS]"
type input "[GEOGRAPHIC_DATA]"
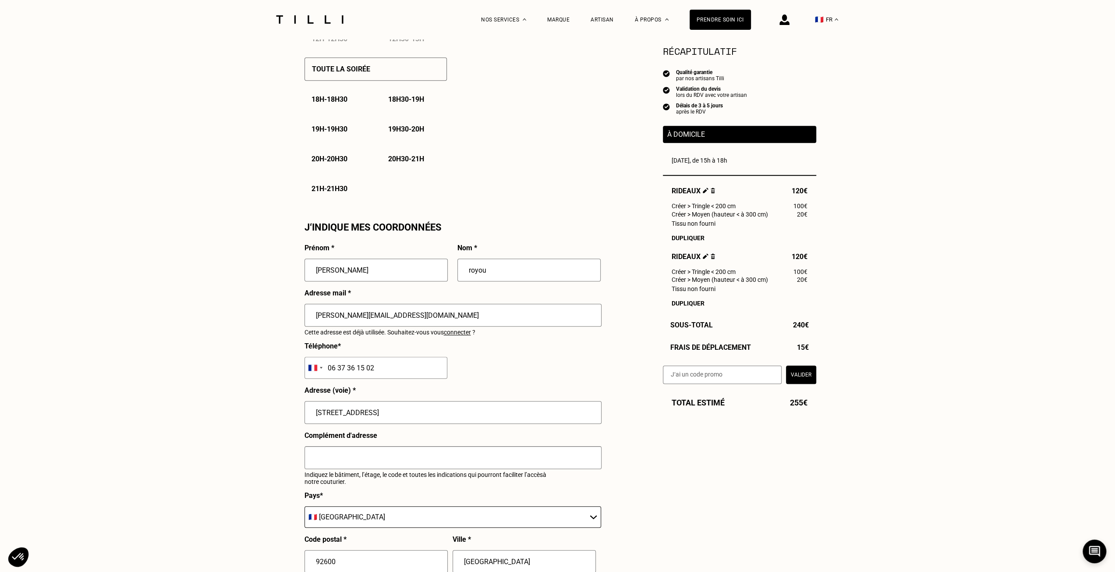
scroll to position [701, 0]
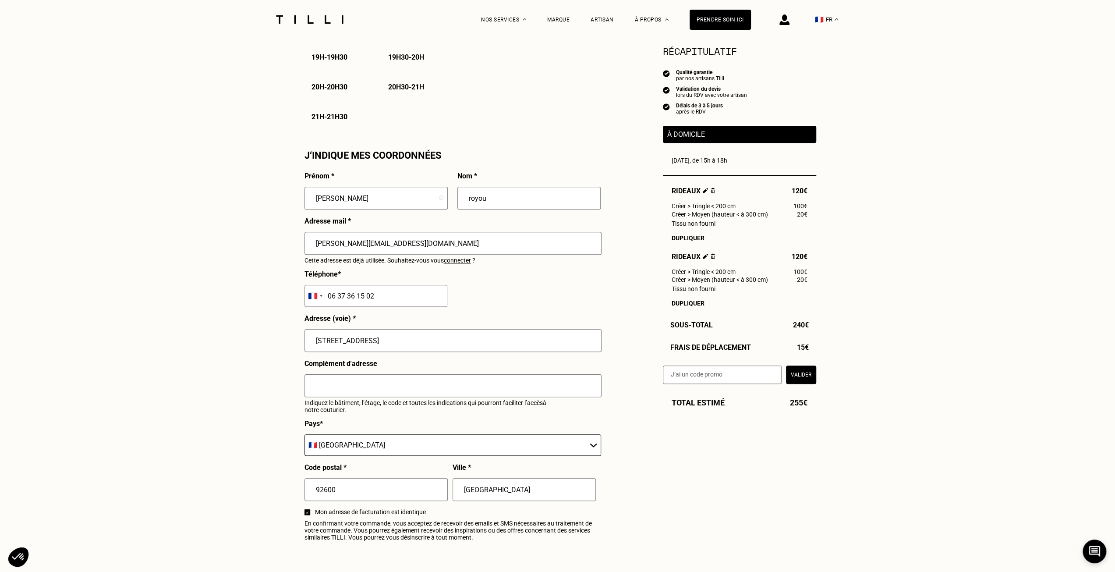
click at [369, 380] on input "text" at bounding box center [452, 385] width 297 height 23
click at [574, 390] on input "code porte rue = b2568 puis code porte intérieure = a4732 ensuite interphone (t…" at bounding box center [452, 385] width 297 height 23
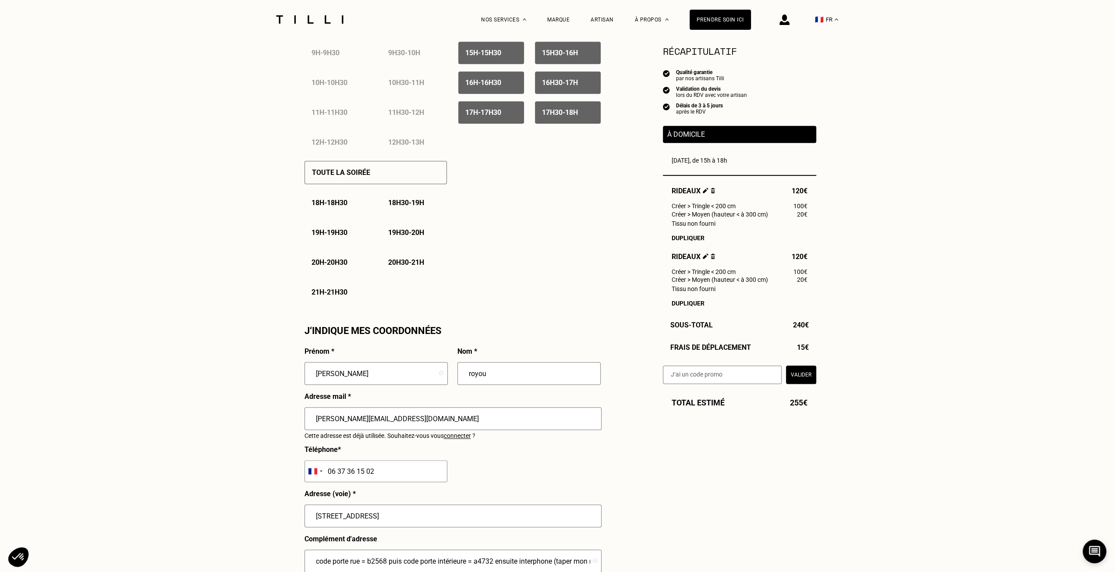
scroll to position [394, 0]
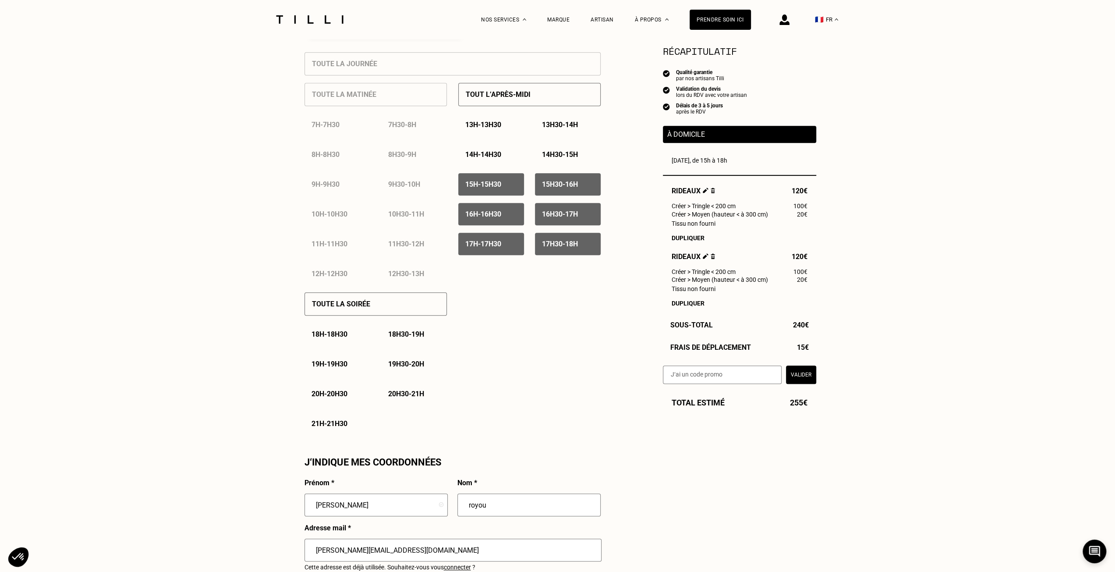
type input "code porte rue = b2568 puis code porte intérieure = a4732 ensuite interphone (t…"
click at [506, 186] on div "15h - 15h30" at bounding box center [491, 184] width 66 height 22
click at [561, 191] on div "15h30 - 16h" at bounding box center [568, 184] width 66 height 22
click at [523, 98] on p "Tout l’après-midi" at bounding box center [498, 94] width 65 height 8
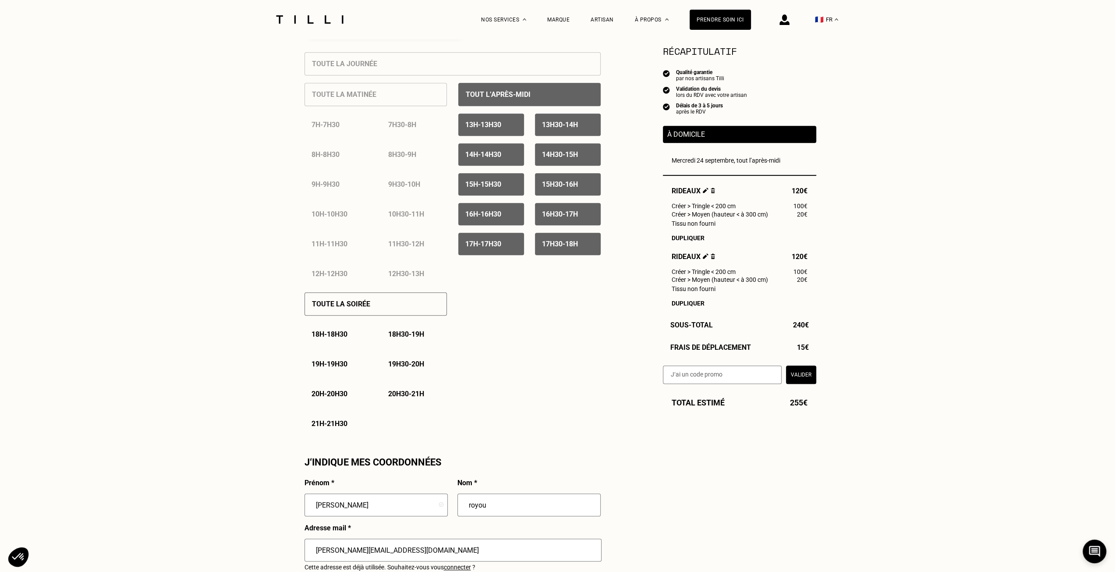
click at [531, 97] on div "Tout l’après-midi" at bounding box center [529, 94] width 142 height 23
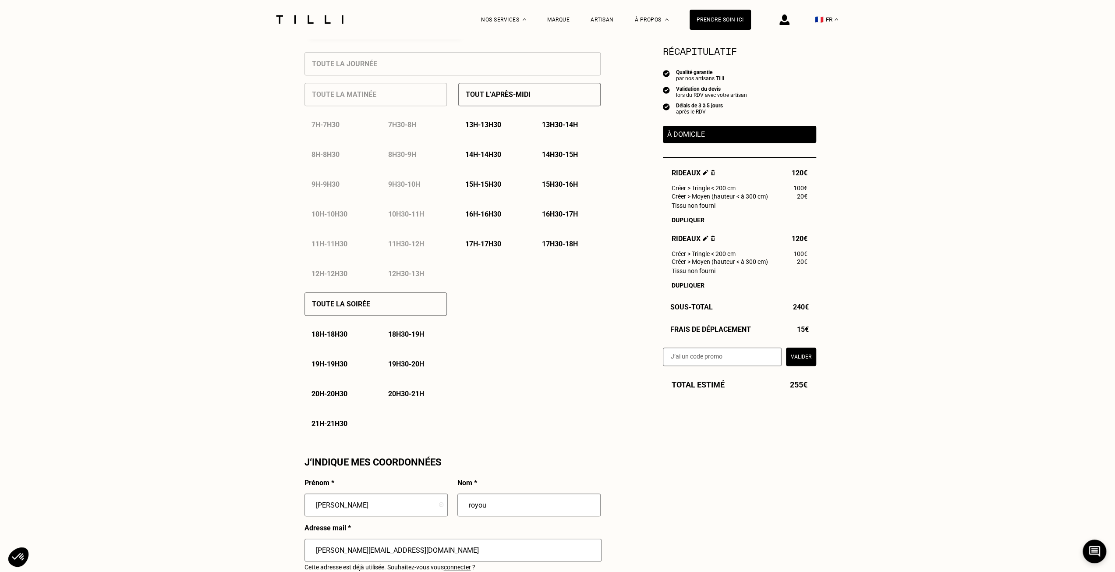
click at [493, 184] on p "15h - 15h30" at bounding box center [483, 184] width 36 height 8
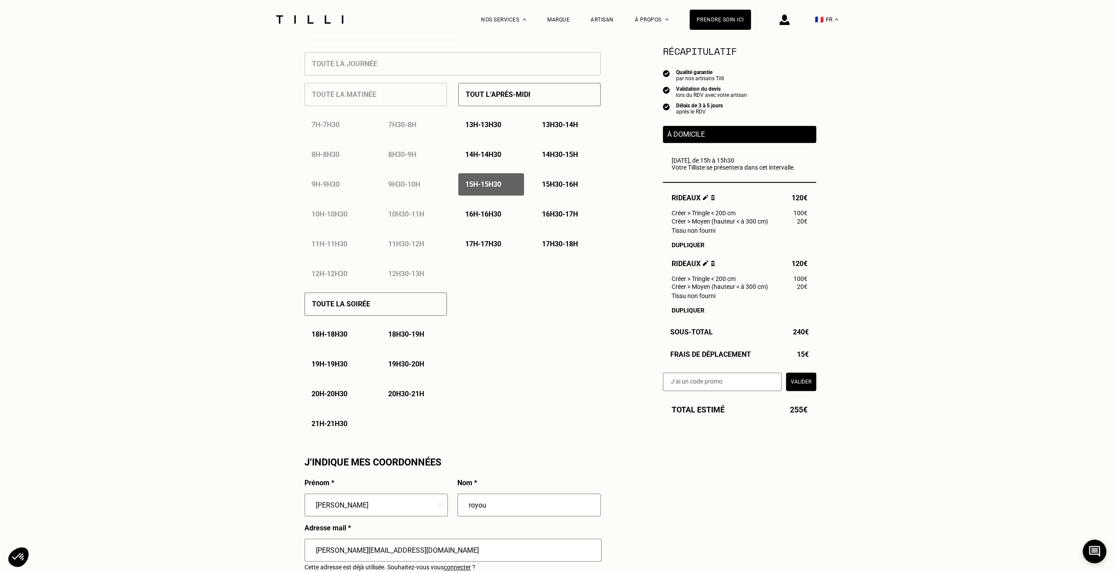
click at [557, 184] on p "15h30 - 16h" at bounding box center [560, 184] width 36 height 8
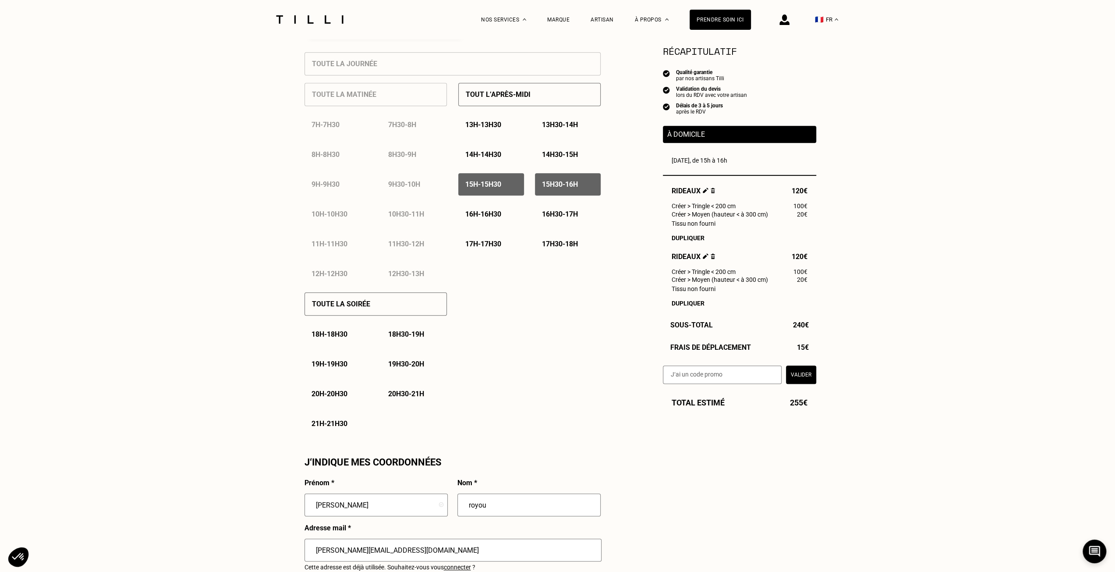
click at [483, 215] on p "16h - 16h30" at bounding box center [483, 214] width 36 height 8
click at [559, 214] on p "16h30 - 17h" at bounding box center [560, 214] width 36 height 8
click at [501, 242] on p "17h - 17h30" at bounding box center [483, 244] width 36 height 8
click at [564, 245] on p "17h30 - 18h" at bounding box center [560, 244] width 36 height 8
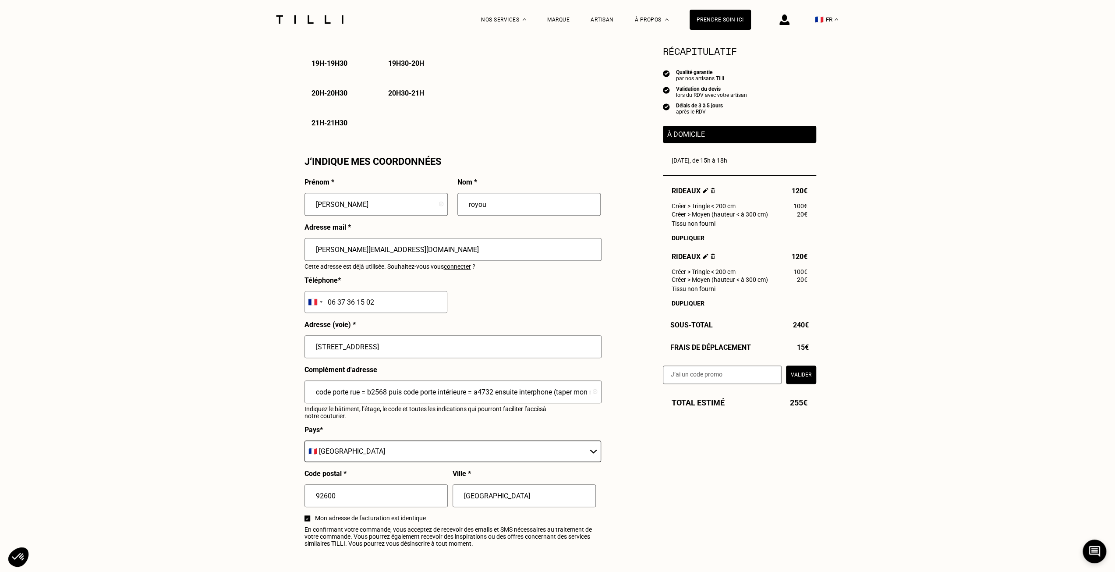
scroll to position [832, 0]
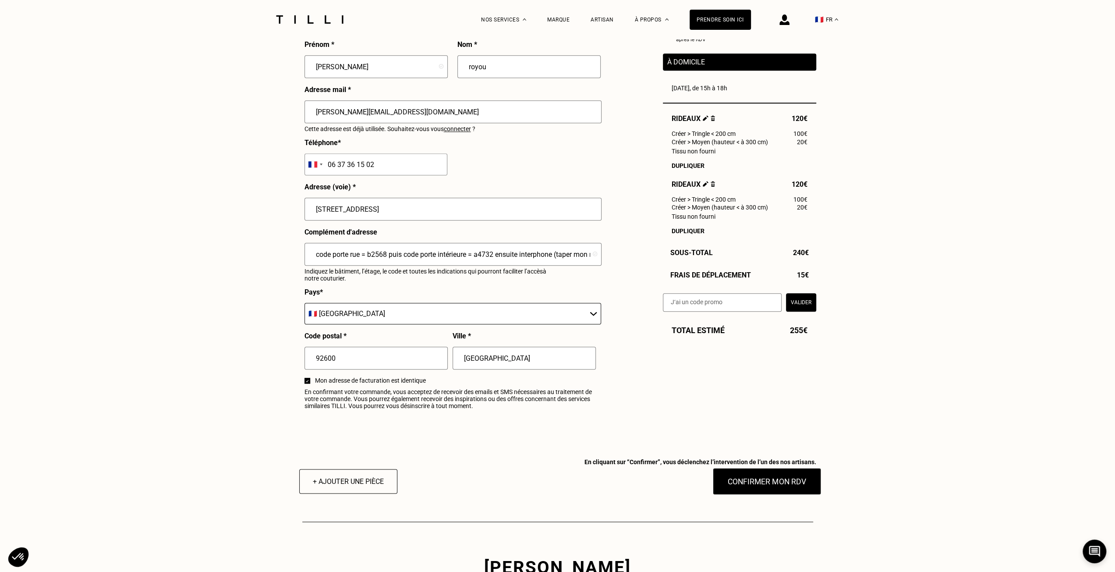
click at [761, 484] on button "Confirmer mon RDV" at bounding box center [766, 480] width 109 height 27
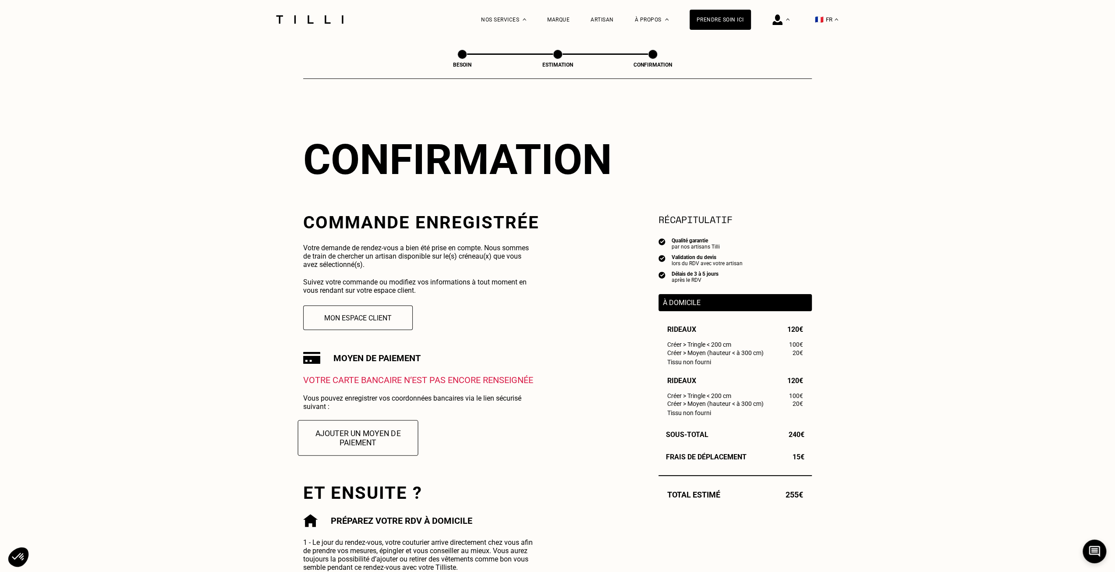
click at [369, 435] on button "Ajouter un moyen de paiement" at bounding box center [358, 437] width 120 height 35
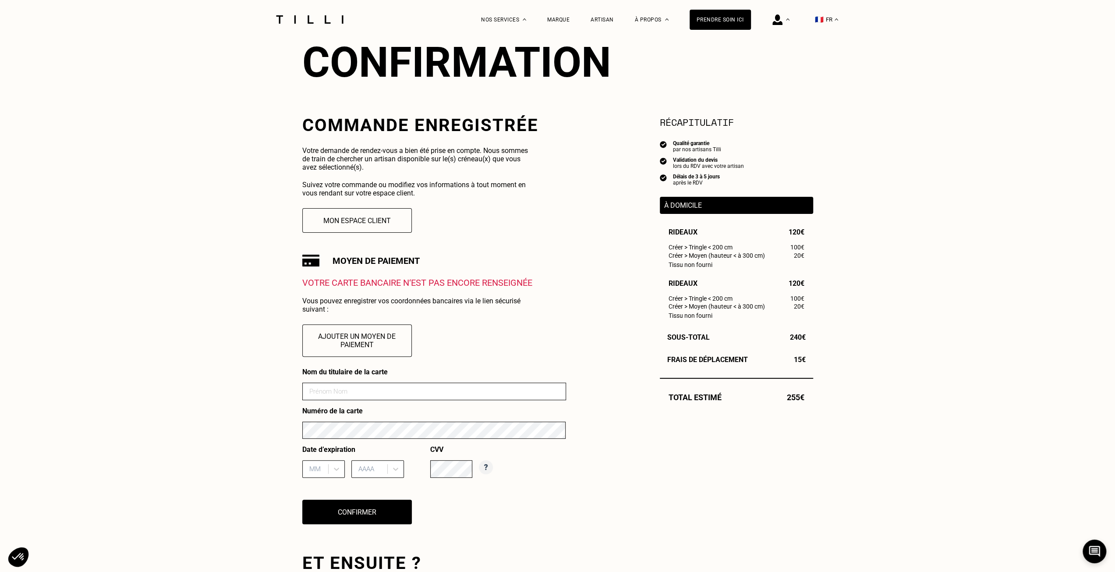
scroll to position [44, 0]
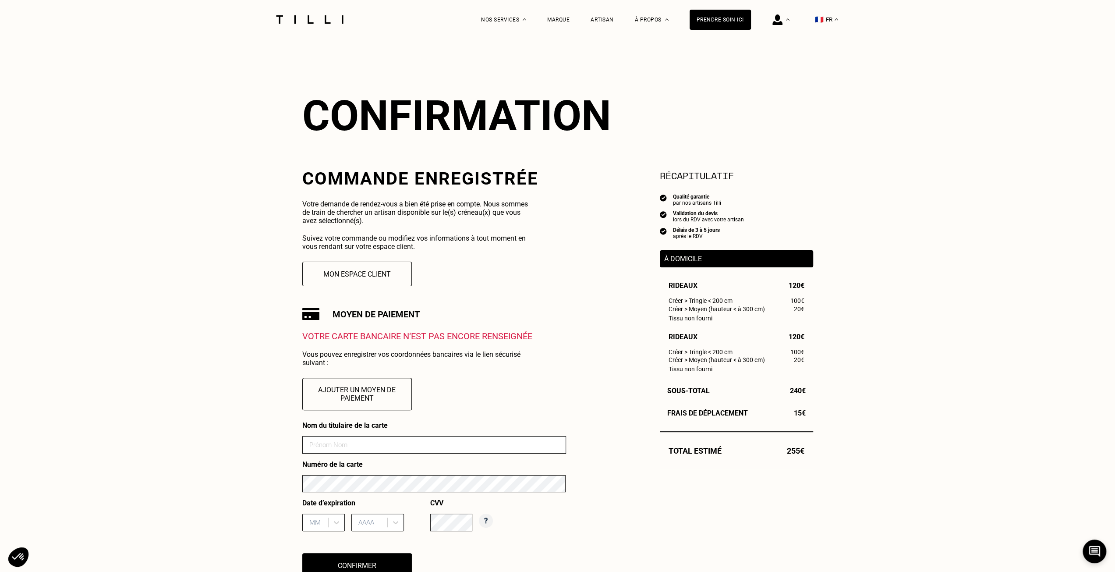
click at [375, 449] on input at bounding box center [434, 445] width 264 height 18
type input "[PERSON_NAME]"
type input "09"
type input "2026"
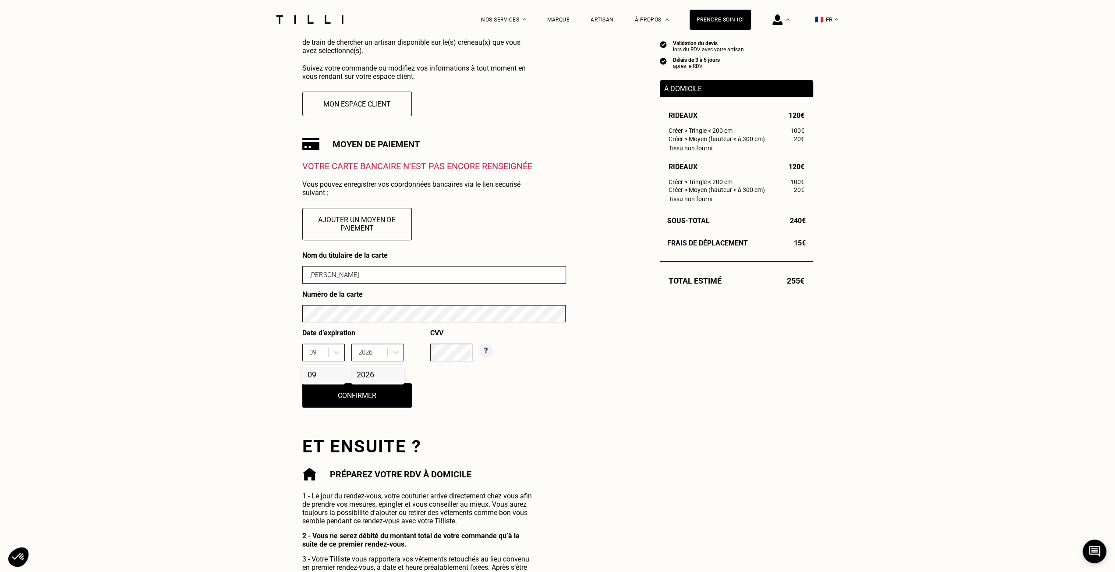
scroll to position [219, 0]
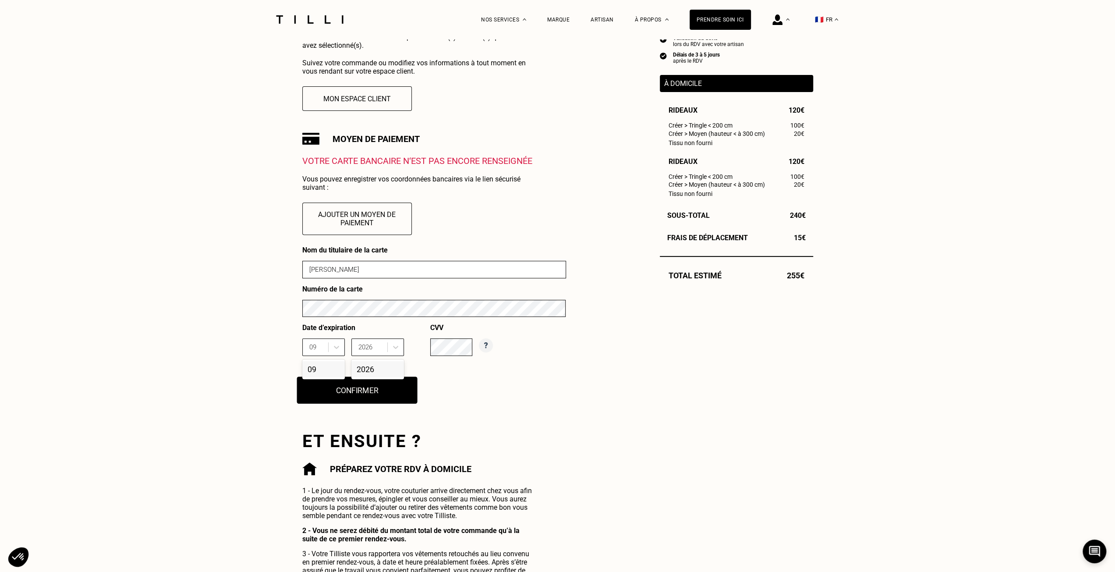
click at [370, 396] on button "Confirmer" at bounding box center [357, 389] width 120 height 27
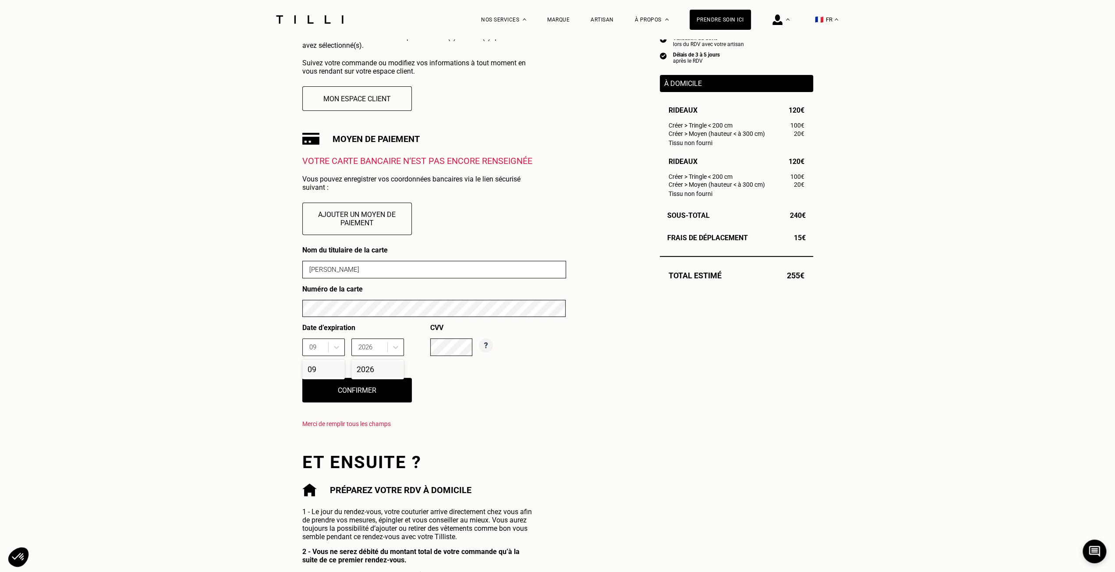
click at [544, 368] on div "Nom du titulaire de la carte [PERSON_NAME] Numéro de la carte Date d’expiration…" at bounding box center [434, 340] width 264 height 188
click at [373, 348] on input "2026" at bounding box center [366, 347] width 16 height 8
click at [392, 351] on icon at bounding box center [395, 347] width 9 height 9
click at [393, 349] on icon at bounding box center [395, 347] width 5 height 3
click at [375, 391] on div "2026" at bounding box center [377, 385] width 53 height 16
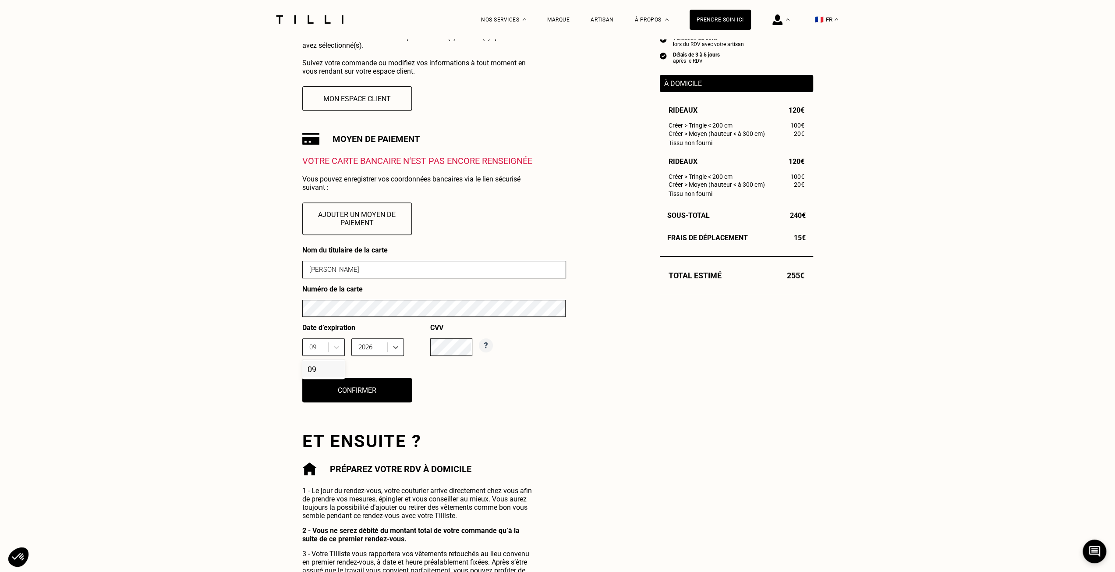
click at [325, 372] on div "09" at bounding box center [323, 369] width 42 height 16
click at [672, 425] on div "Récapitulatif Qualité garantie par nos artisans Tilli Validation du devis lors …" at bounding box center [736, 288] width 153 height 590
click at [375, 390] on button "Confirmer" at bounding box center [357, 389] width 120 height 27
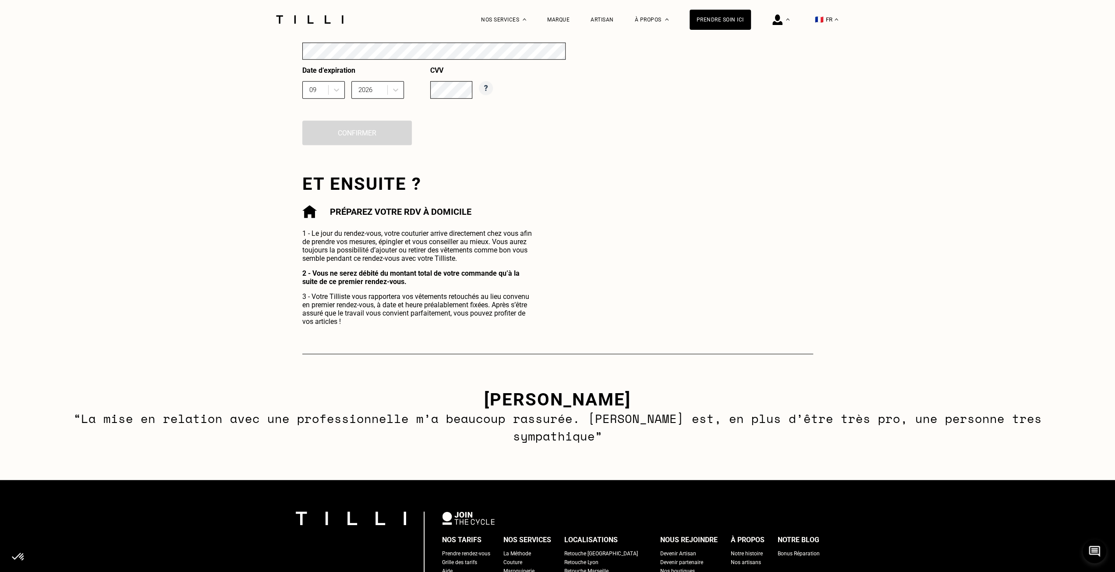
scroll to position [482, 0]
